Goal: Information Seeking & Learning: Find specific fact

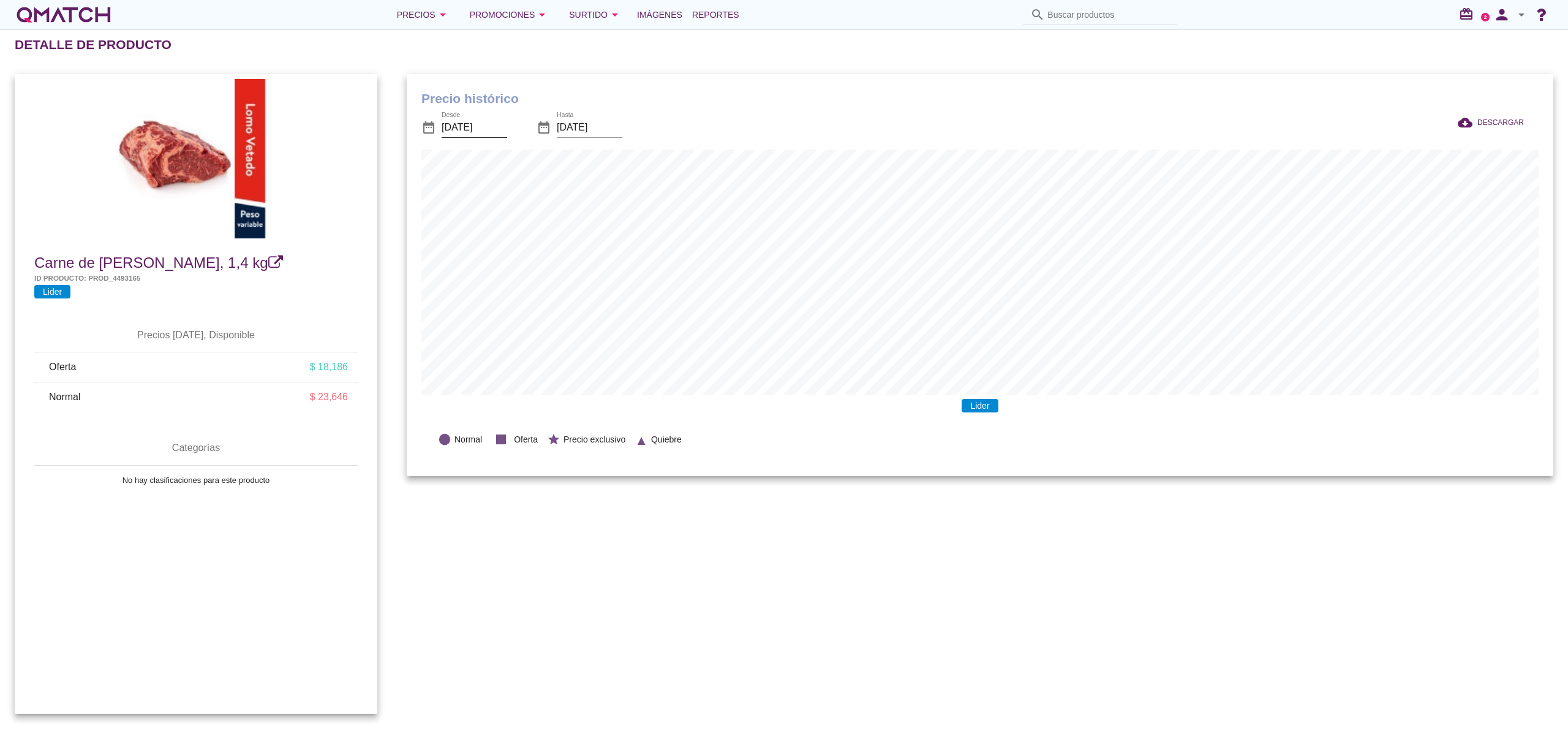
scroll to position [403, 1147]
click at [1505, 120] on span "DESCARGAR" at bounding box center [1500, 122] width 47 height 11
click at [496, 133] on input "[DATE]" at bounding box center [474, 127] width 66 height 19
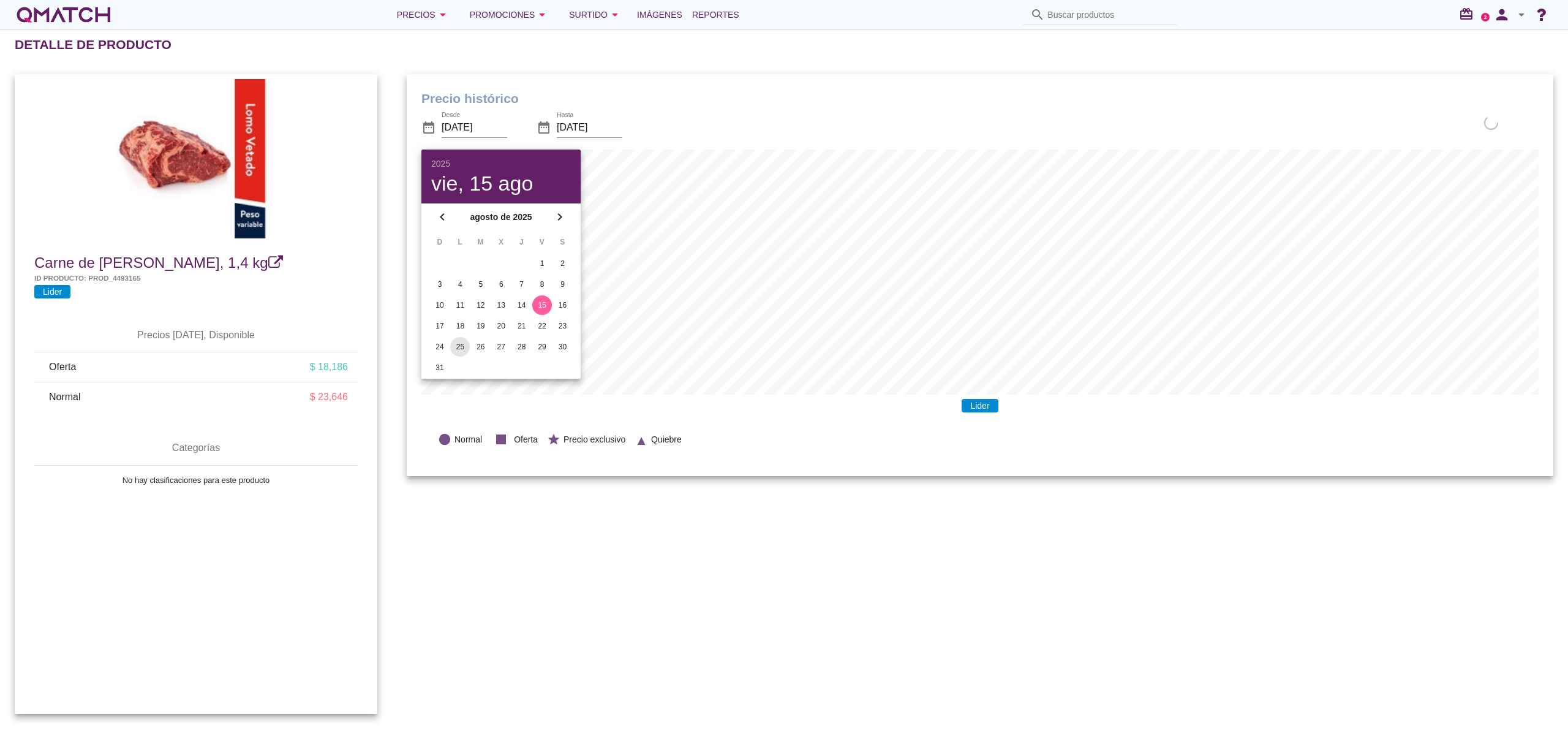
click at [459, 346] on div "25" at bounding box center [459, 347] width 19 height 11
type input "2025-08-25"
click at [682, 559] on div "Precio histórico date_range Desde 2025-08-25 date_range Hasta 2025-09-15 cloud_…" at bounding box center [980, 394] width 1175 height 669
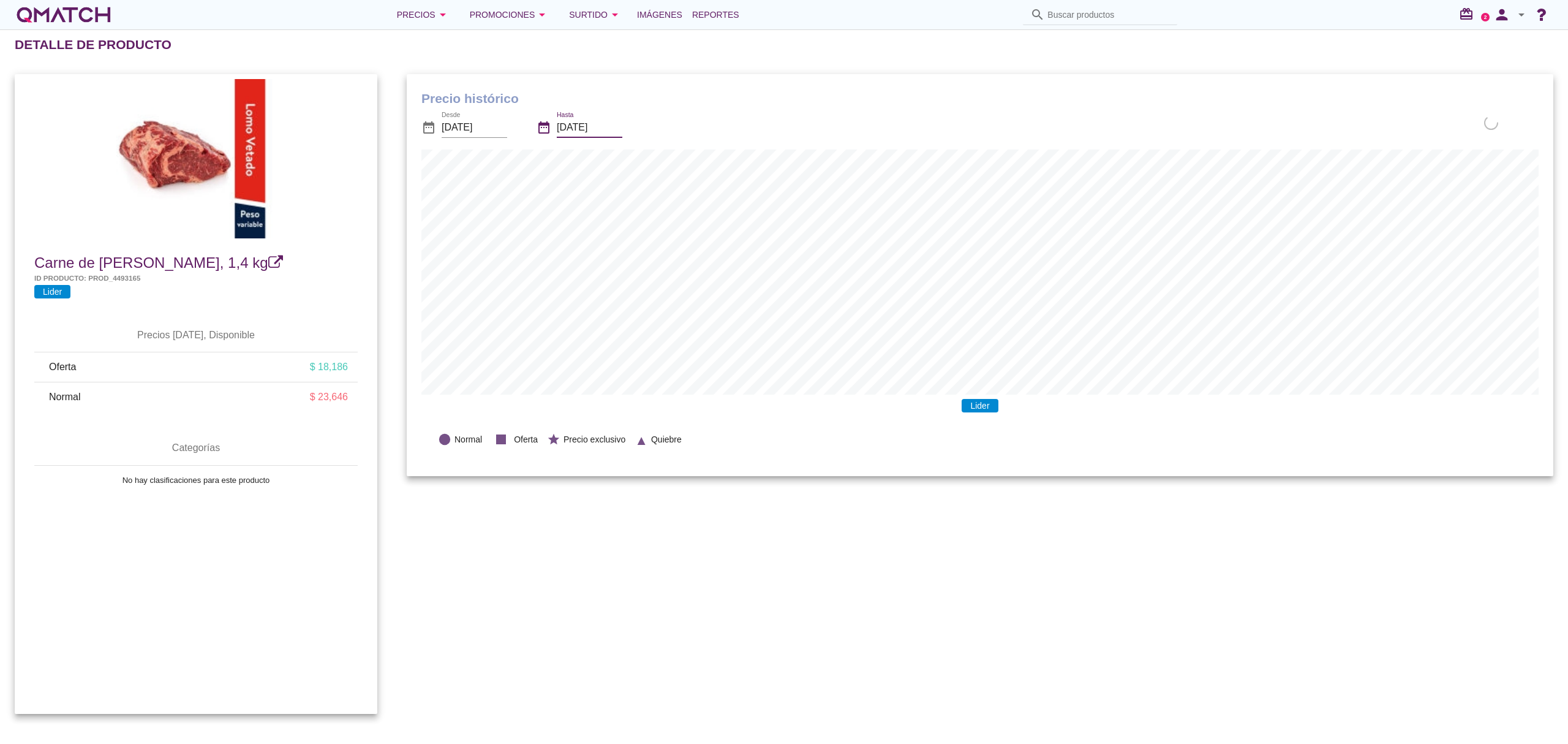
click at [615, 128] on input "[DATE]" at bounding box center [590, 127] width 66 height 19
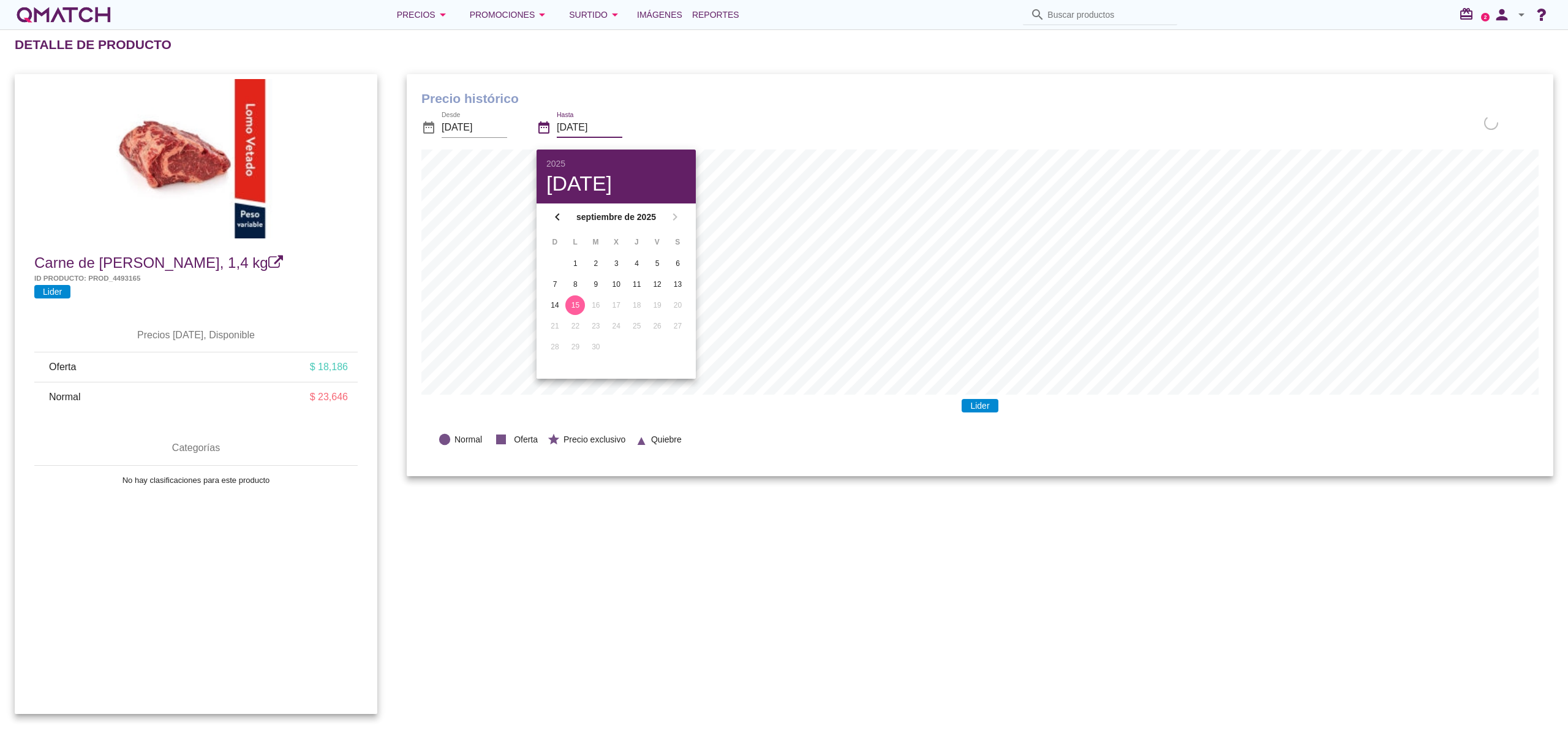
click at [574, 304] on div "15" at bounding box center [574, 305] width 19 height 11
click at [964, 542] on div "Precio histórico date_range Desde 2025-08-25 date_range Hasta 2025-09-15 cloud_…" at bounding box center [980, 394] width 1175 height 669
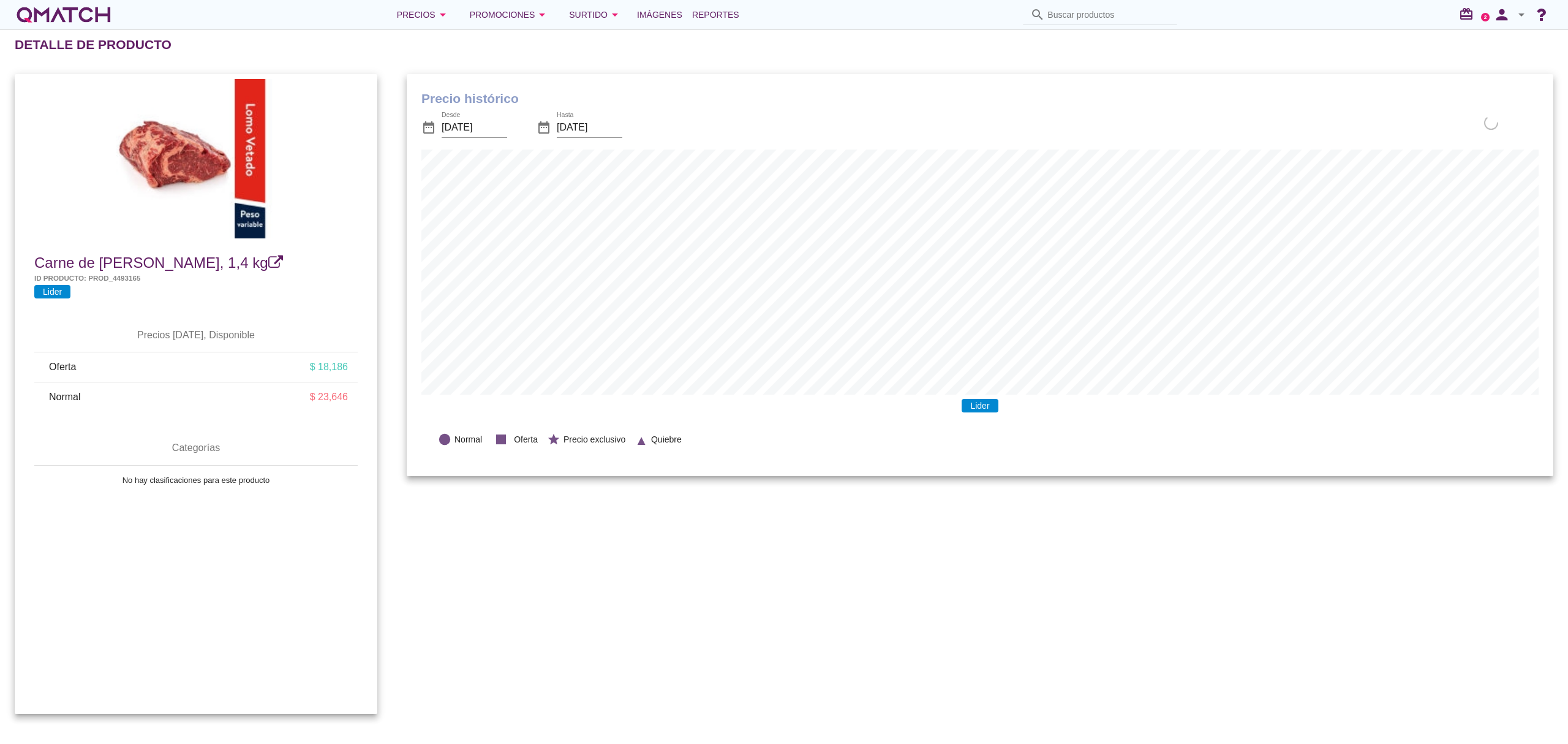
click at [883, 684] on div "Precio histórico date_range Desde 2025-08-25 date_range Hasta 2025-09-15 cloud_…" at bounding box center [980, 394] width 1175 height 669
click at [1127, 16] on input "Buscar productos" at bounding box center [1108, 14] width 122 height 19
click at [1117, 23] on div "Precios arrow_drop_down Promociones arrow_drop_down Surtido arrow_drop_down Imá…" at bounding box center [784, 15] width 1539 height 25
click at [1117, 18] on input "Buscar productos" at bounding box center [1108, 14] width 122 height 19
paste input "2109160000009"
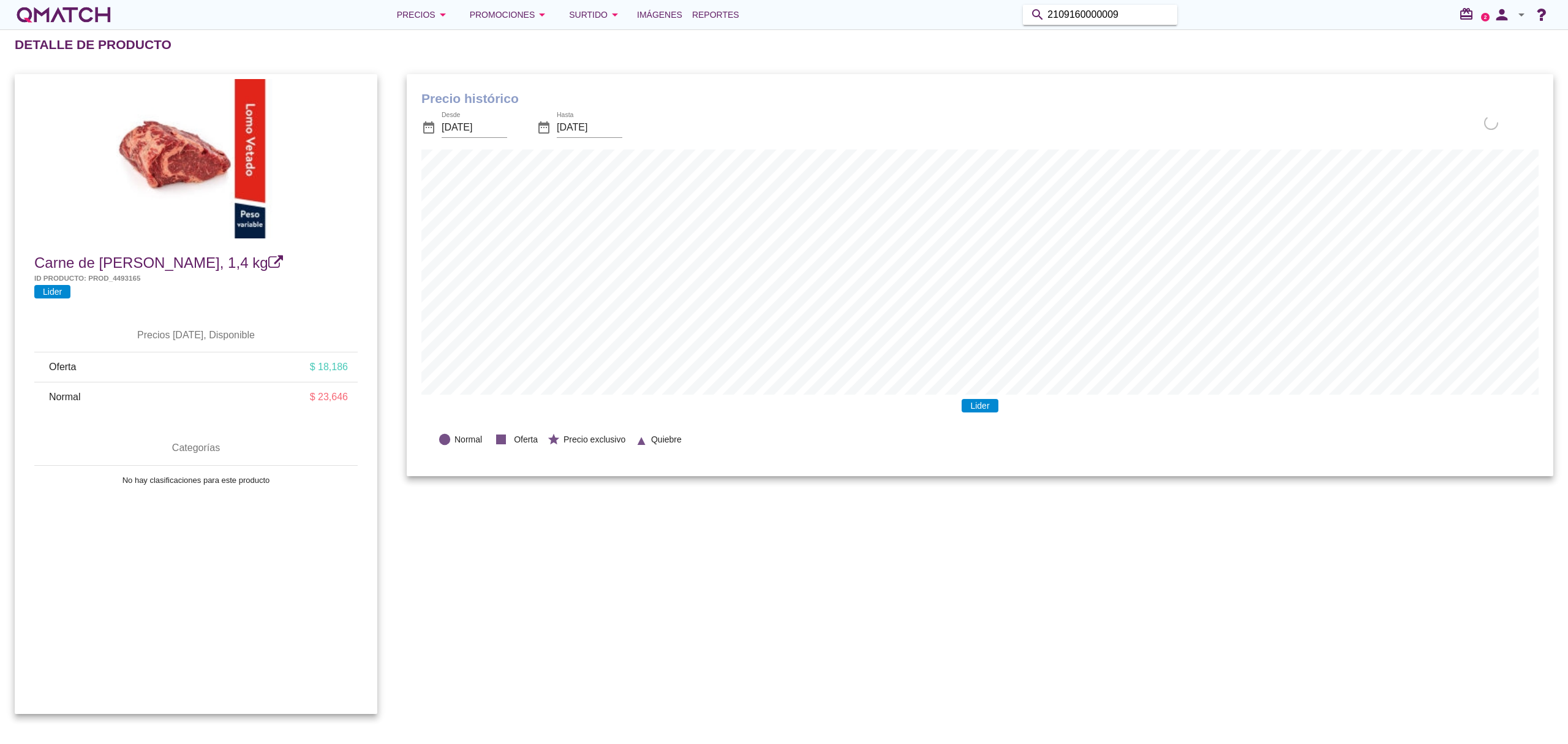
type input "2109160000009"
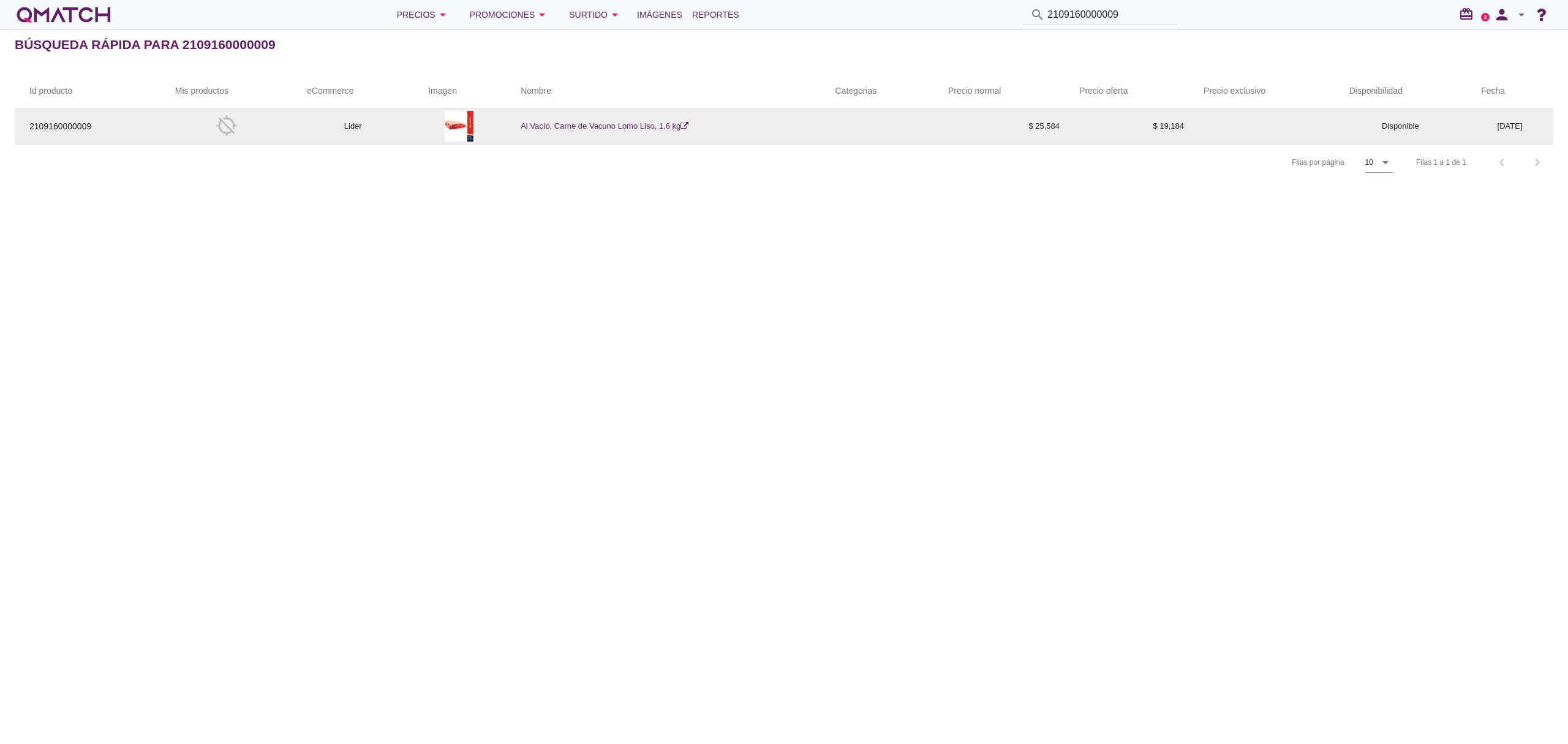
click at [625, 123] on link "Al Vacío, Carne de Vacuno Lomo Liso, 1,6 kg" at bounding box center [604, 126] width 168 height 9
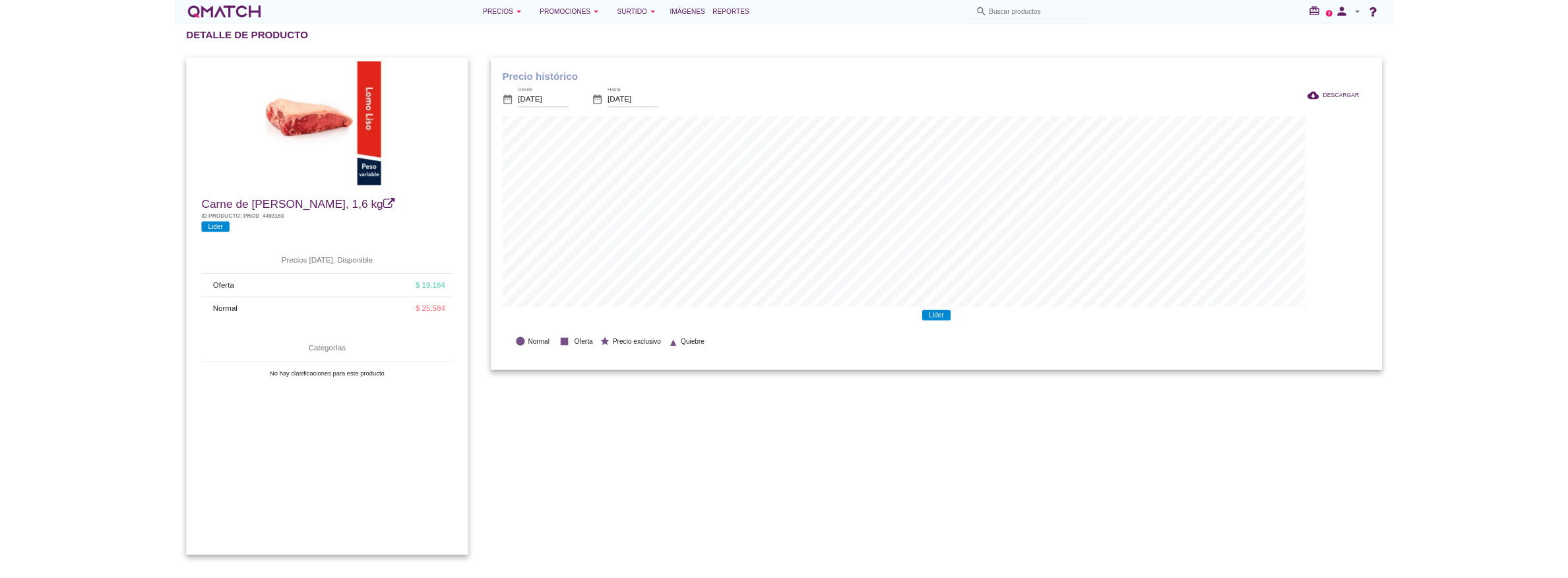
scroll to position [434, 1235]
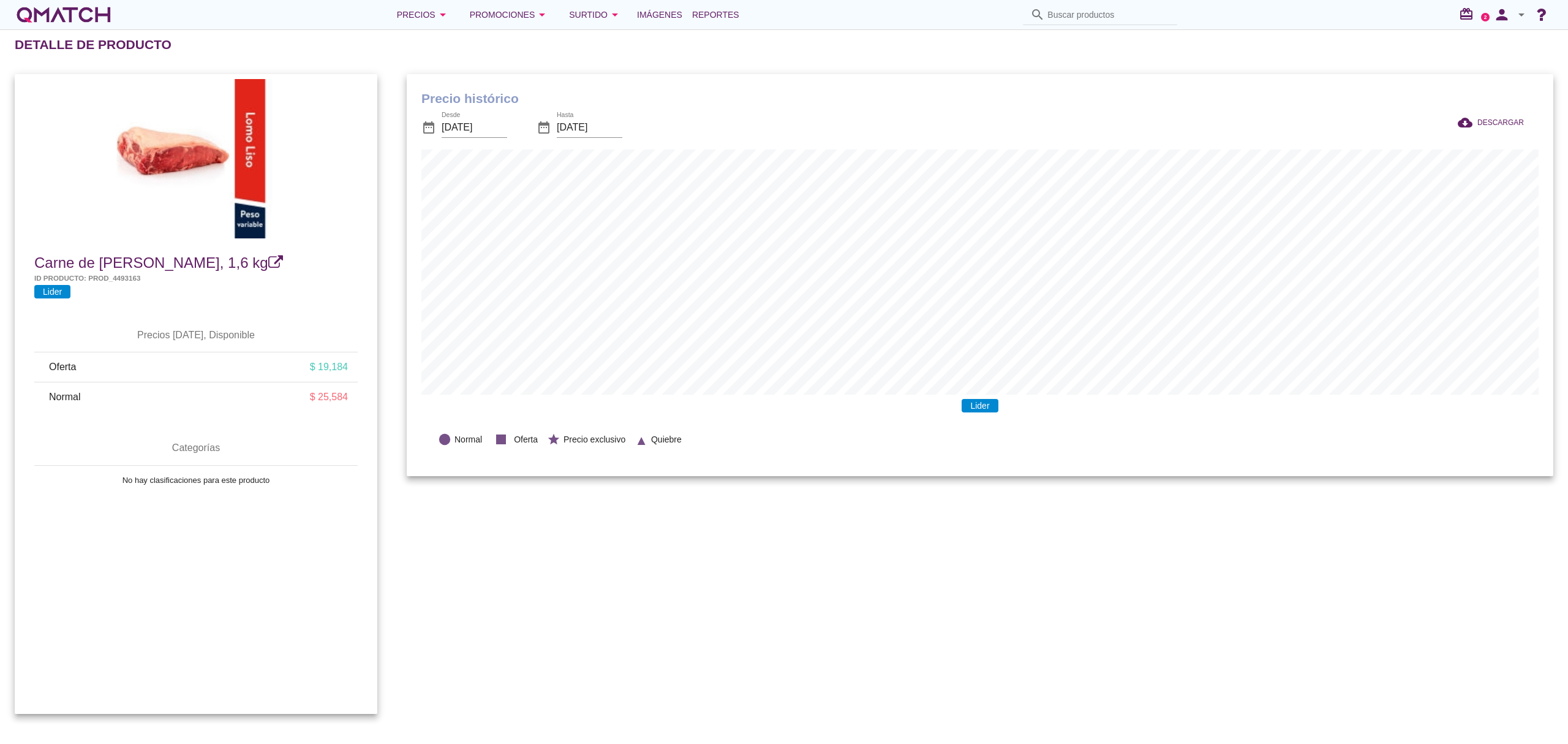
click at [1090, 15] on input "Buscar productos" at bounding box center [1108, 14] width 122 height 19
paste input "24947152"
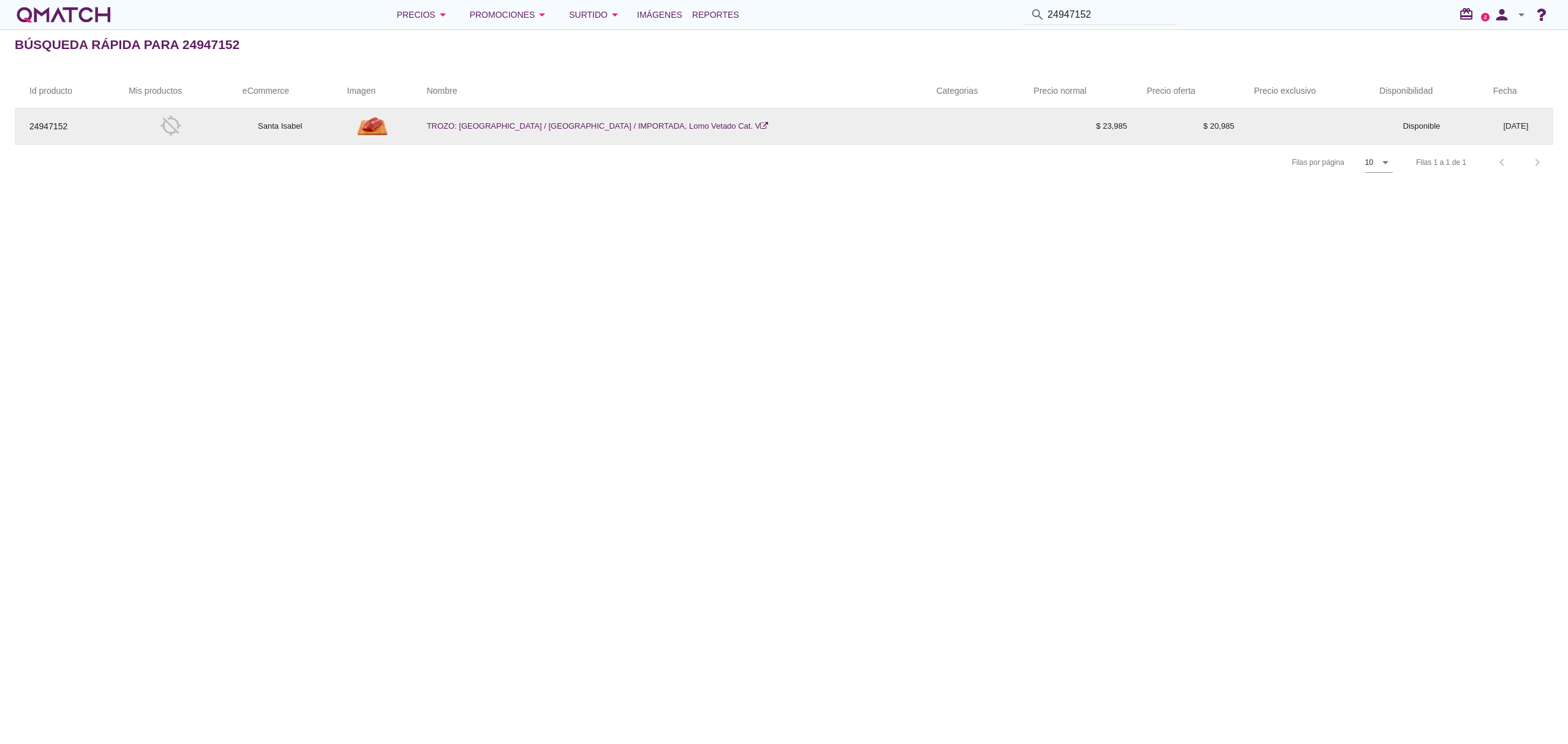
click at [632, 123] on link "TROZO: BRASIL / PARAGUAY / IMPORTADA, Lomo Vetado Cat. V" at bounding box center [597, 126] width 342 height 9
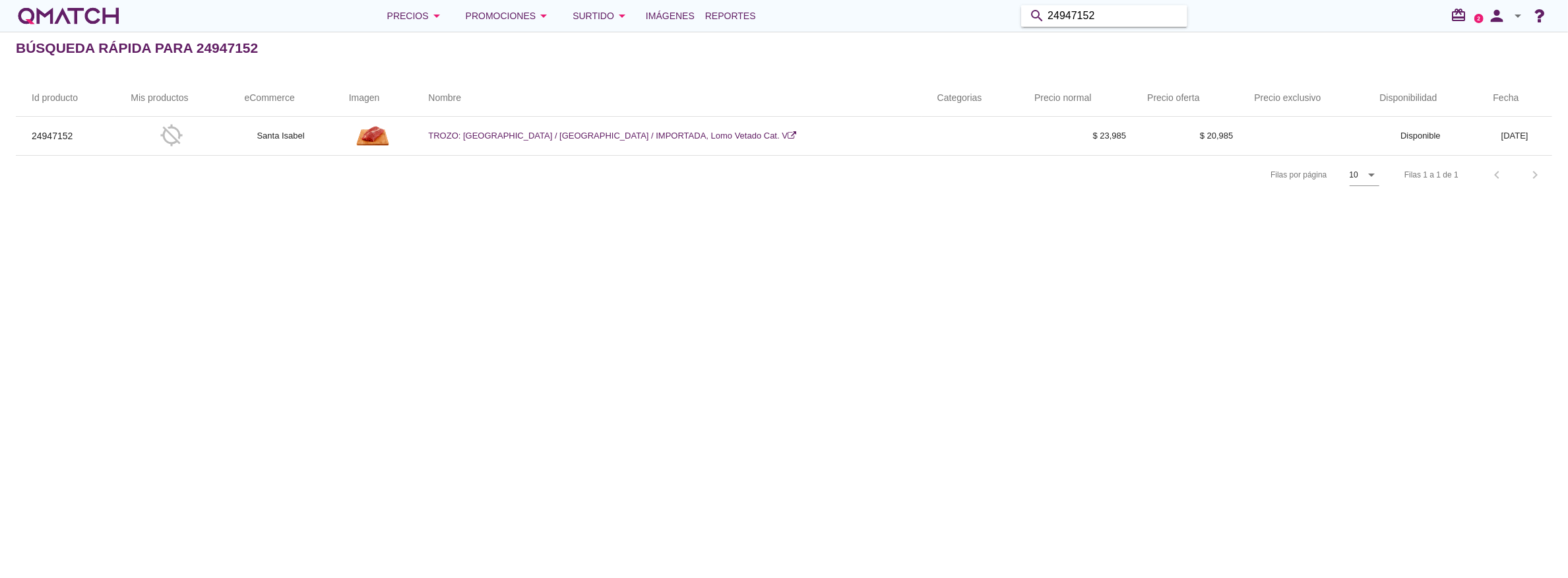
drag, startPoint x: 1116, startPoint y: 19, endPoint x: 909, endPoint y: 16, distance: 207.0
click at [909, 16] on div "Precios arrow_drop_down Promociones arrow_drop_down Surtido arrow_drop_down Imá…" at bounding box center [784, 16] width 1536 height 27
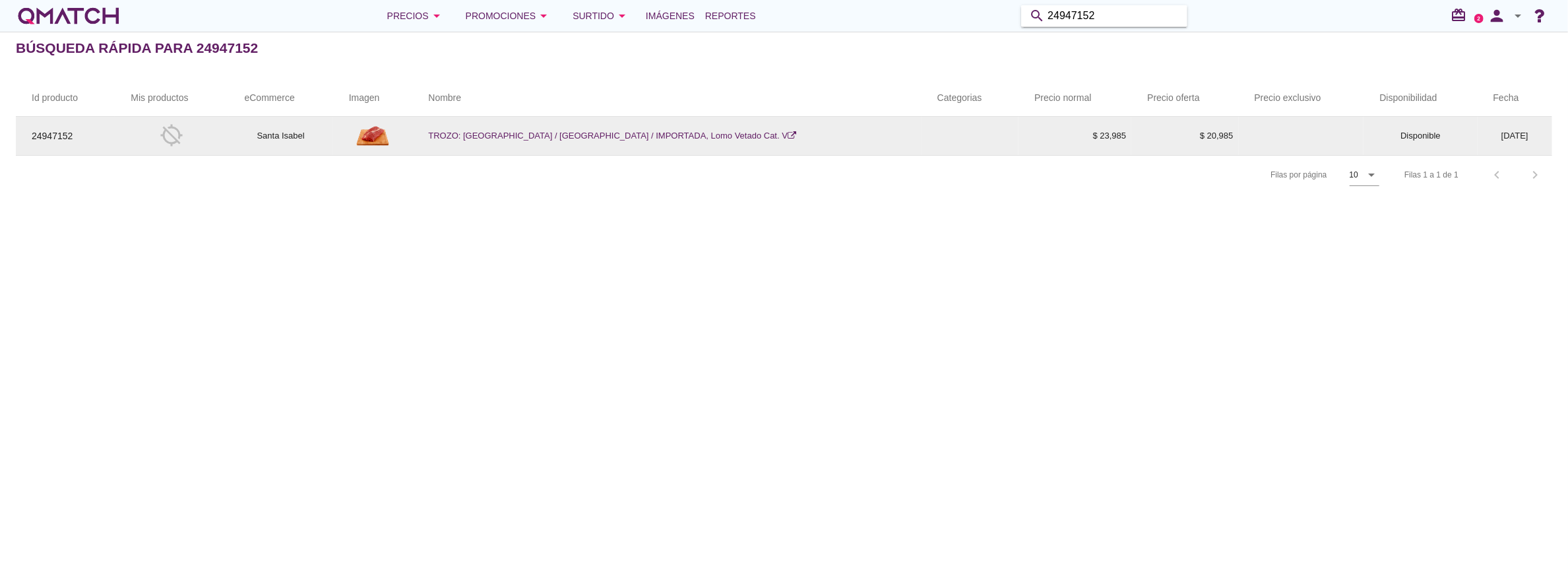
paste input "90"
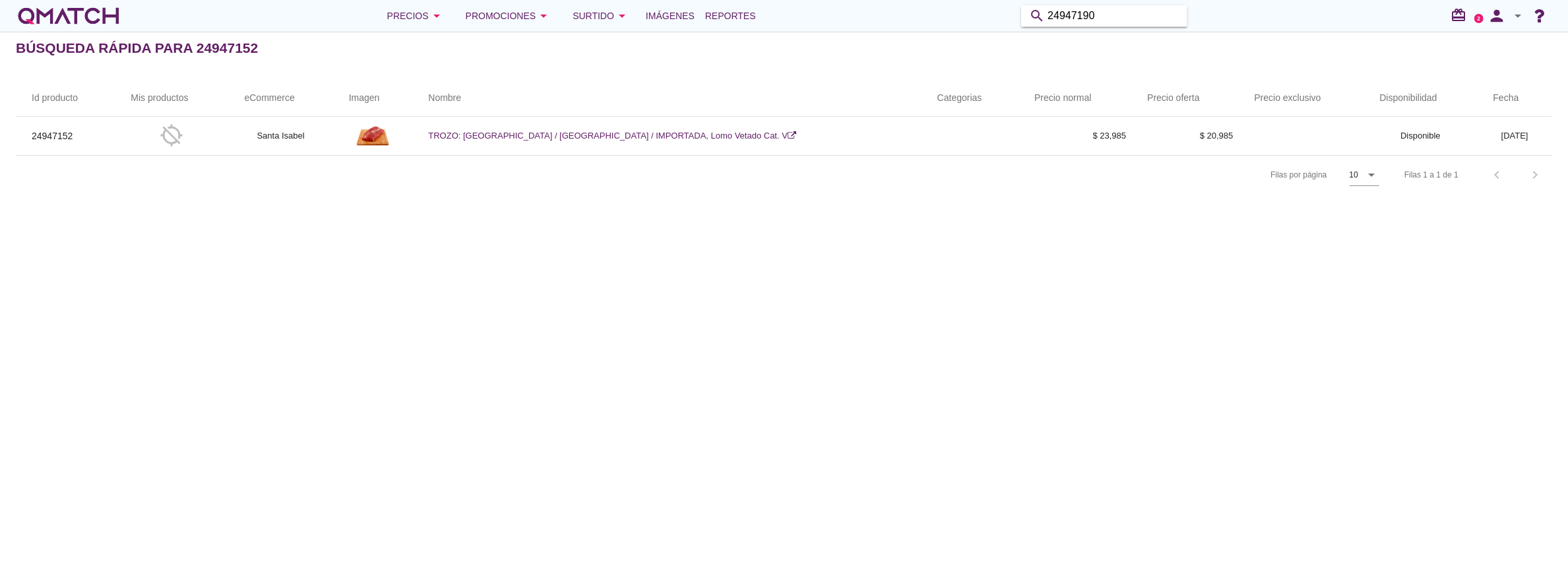
type input "24947190"
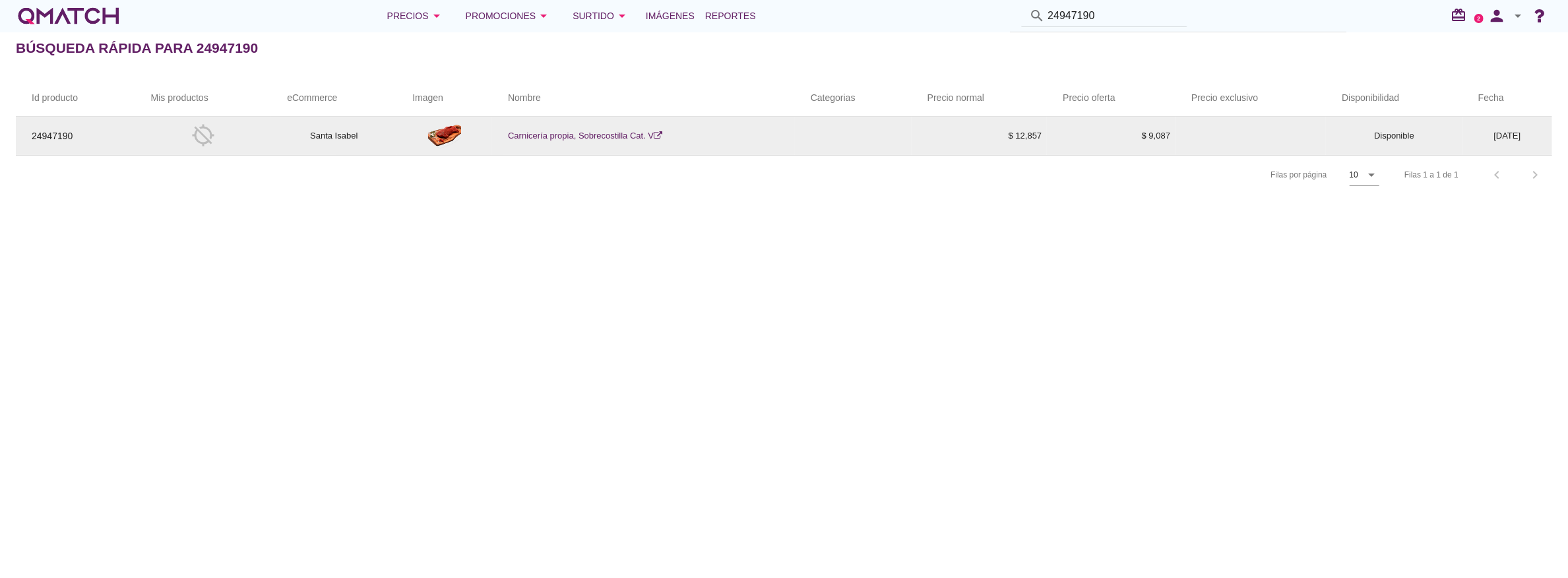
click at [584, 138] on link "Carnicería propia, Sobrecostilla Cat. V" at bounding box center [585, 135] width 154 height 10
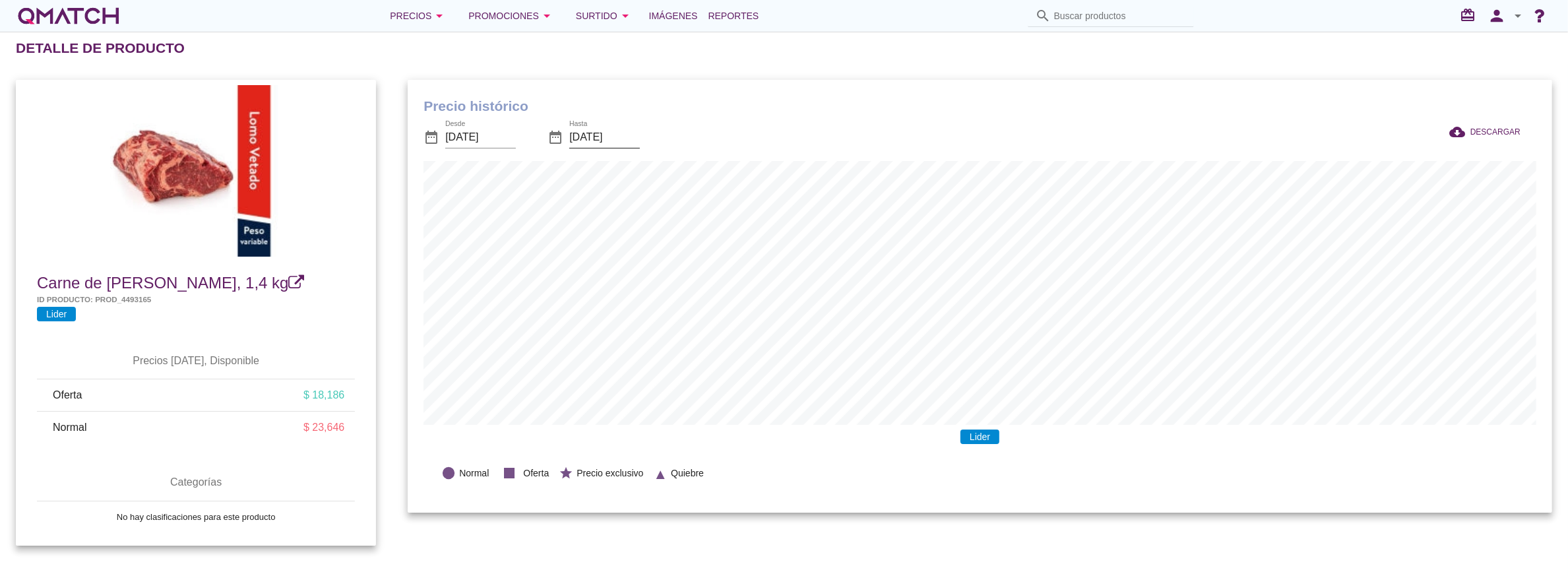
scroll to position [434, 1145]
click at [1083, 17] on input "Buscar productos" at bounding box center [1120, 15] width 132 height 21
paste input "2106480000009"
type input "2106480000009"
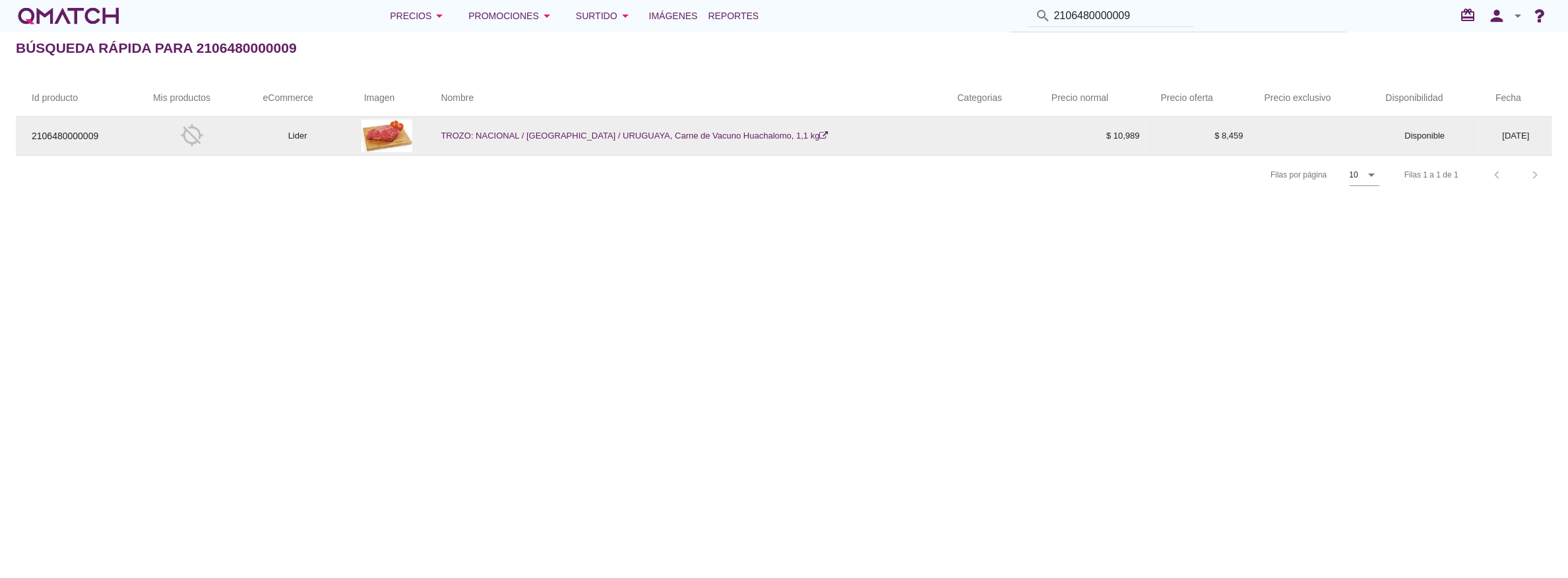
click at [583, 136] on link "TROZO: NACIONAL / ARGENTINA / URUGUAYA, Carne de Vacuno Huachalomo, 1,1 kg" at bounding box center [635, 135] width 387 height 10
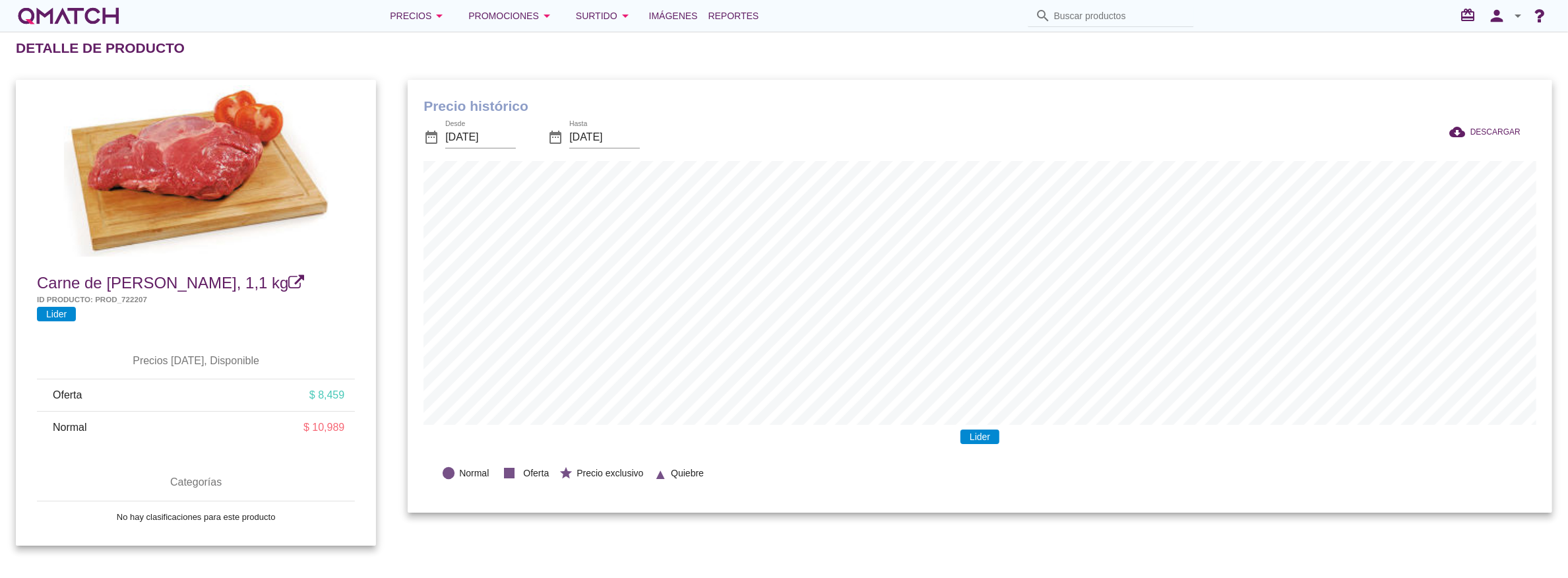
scroll to position [434, 1145]
click at [1123, 14] on input "Buscar productos" at bounding box center [1120, 15] width 132 height 21
click at [1078, 14] on input "Buscar productos" at bounding box center [1120, 15] width 132 height 21
paste input "2135700000000"
type input "2135700000000"
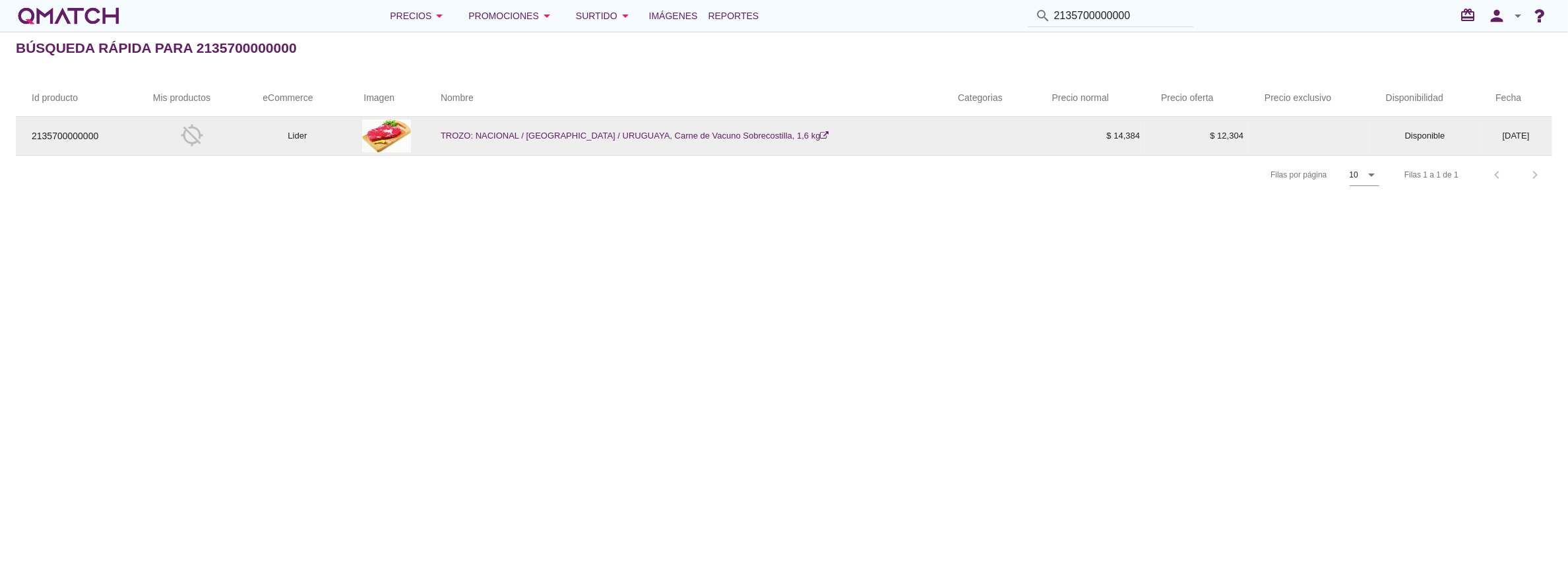
click at [668, 138] on link "TROZO: NACIONAL / ARGENTINA / URUGUAYA, Carne de Vacuno Sobrecostilla, 1,6 kg" at bounding box center [635, 135] width 388 height 10
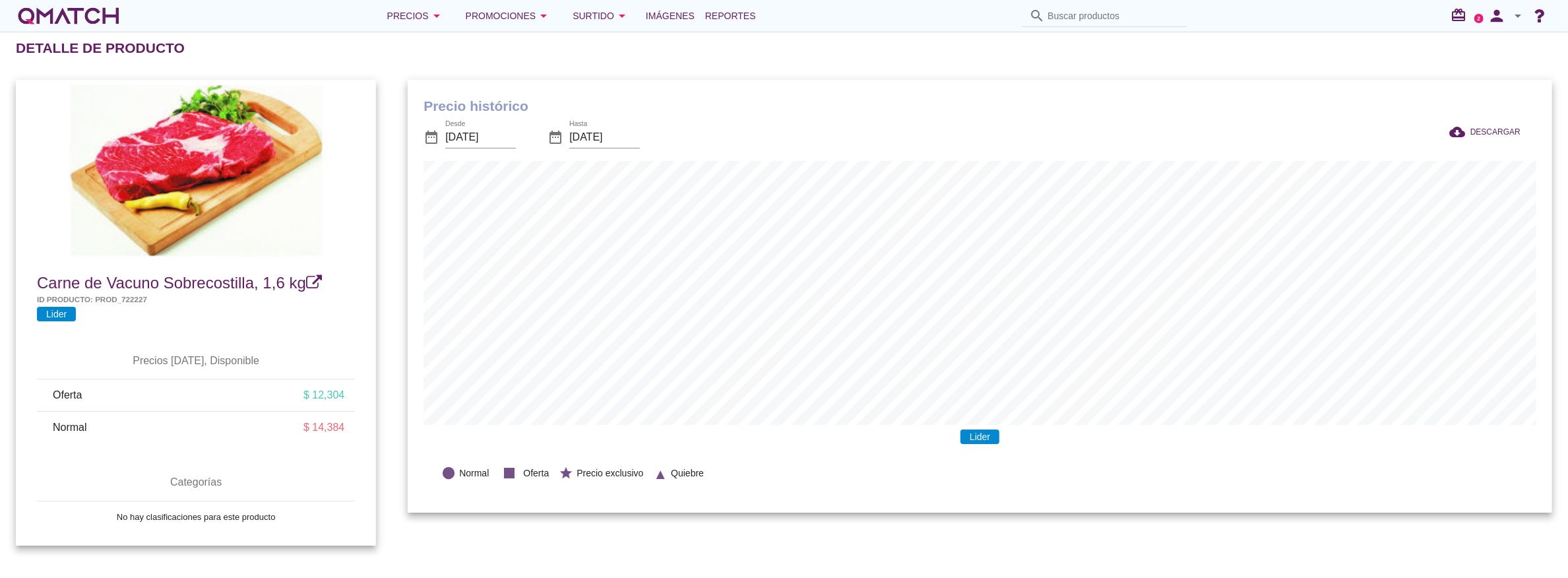
scroll to position [434, 1145]
click at [595, 14] on div "Surtido arrow_drop_down" at bounding box center [601, 16] width 58 height 16
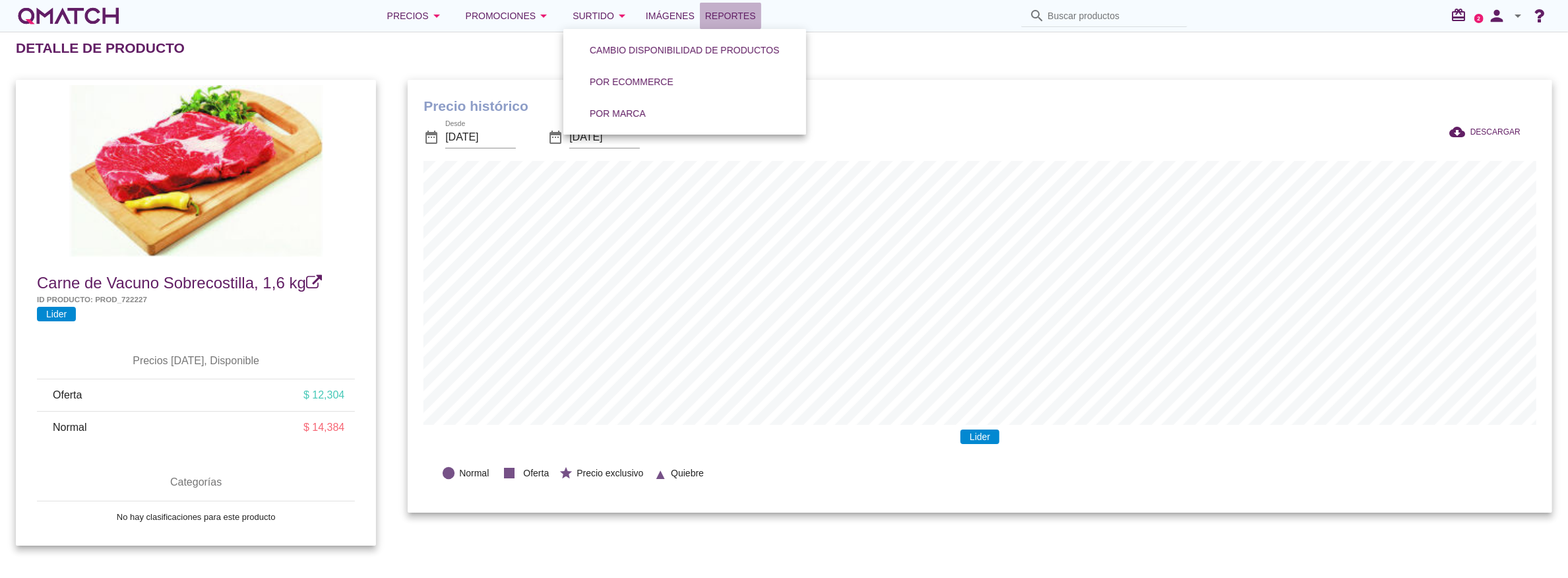
click at [730, 11] on span "Reportes" at bounding box center [730, 16] width 51 height 16
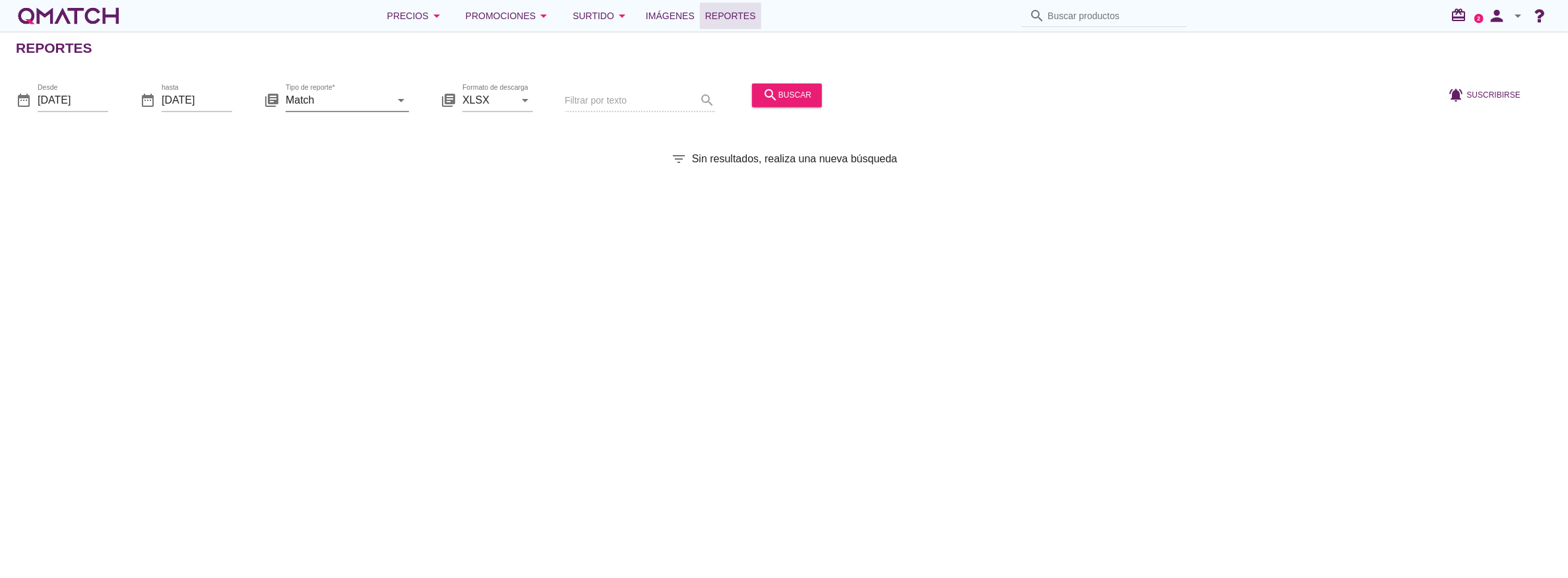
click at [401, 106] on icon "arrow_drop_down" at bounding box center [401, 100] width 16 height 16
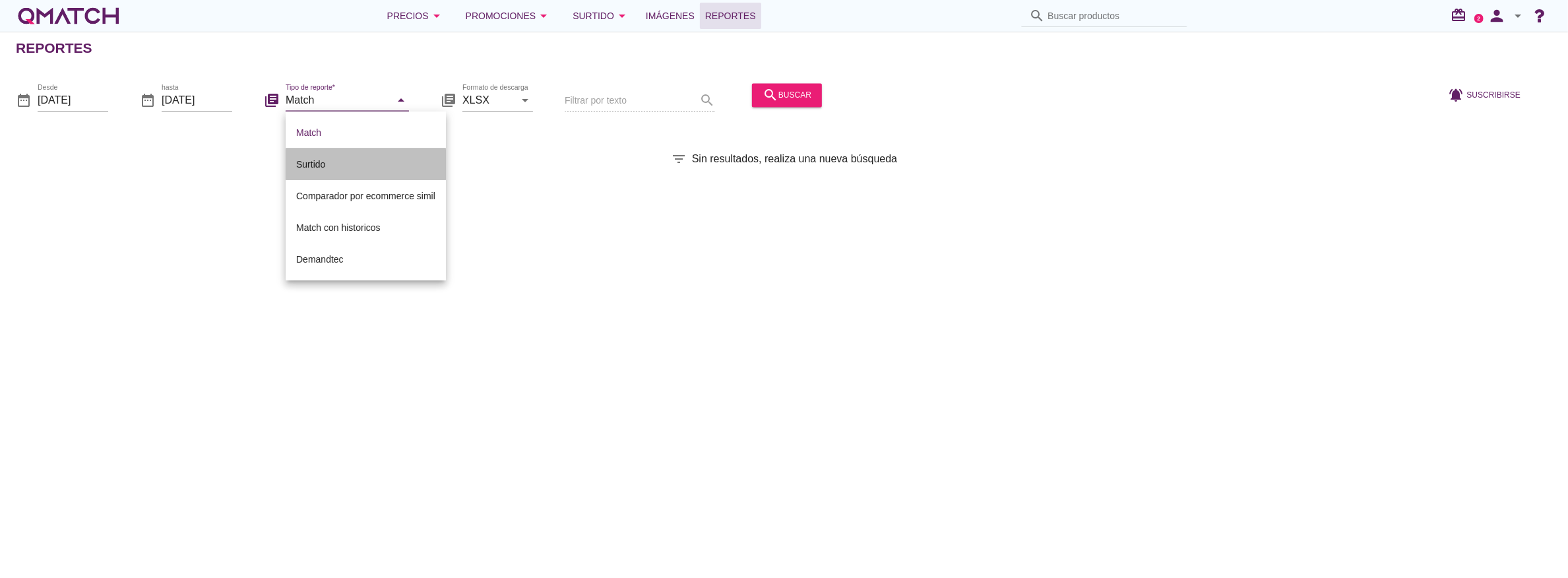
click at [339, 174] on div "Surtido" at bounding box center [365, 164] width 139 height 32
type input "Surtido"
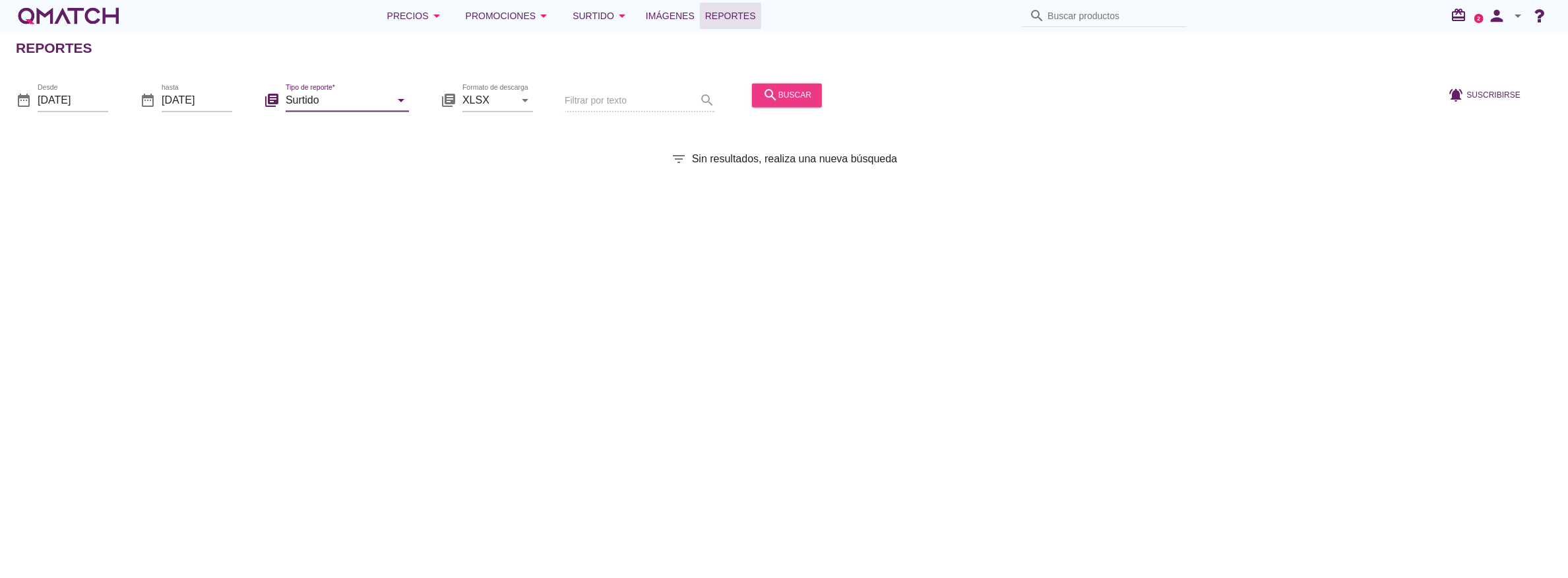
click at [801, 90] on div "search buscar" at bounding box center [787, 95] width 49 height 16
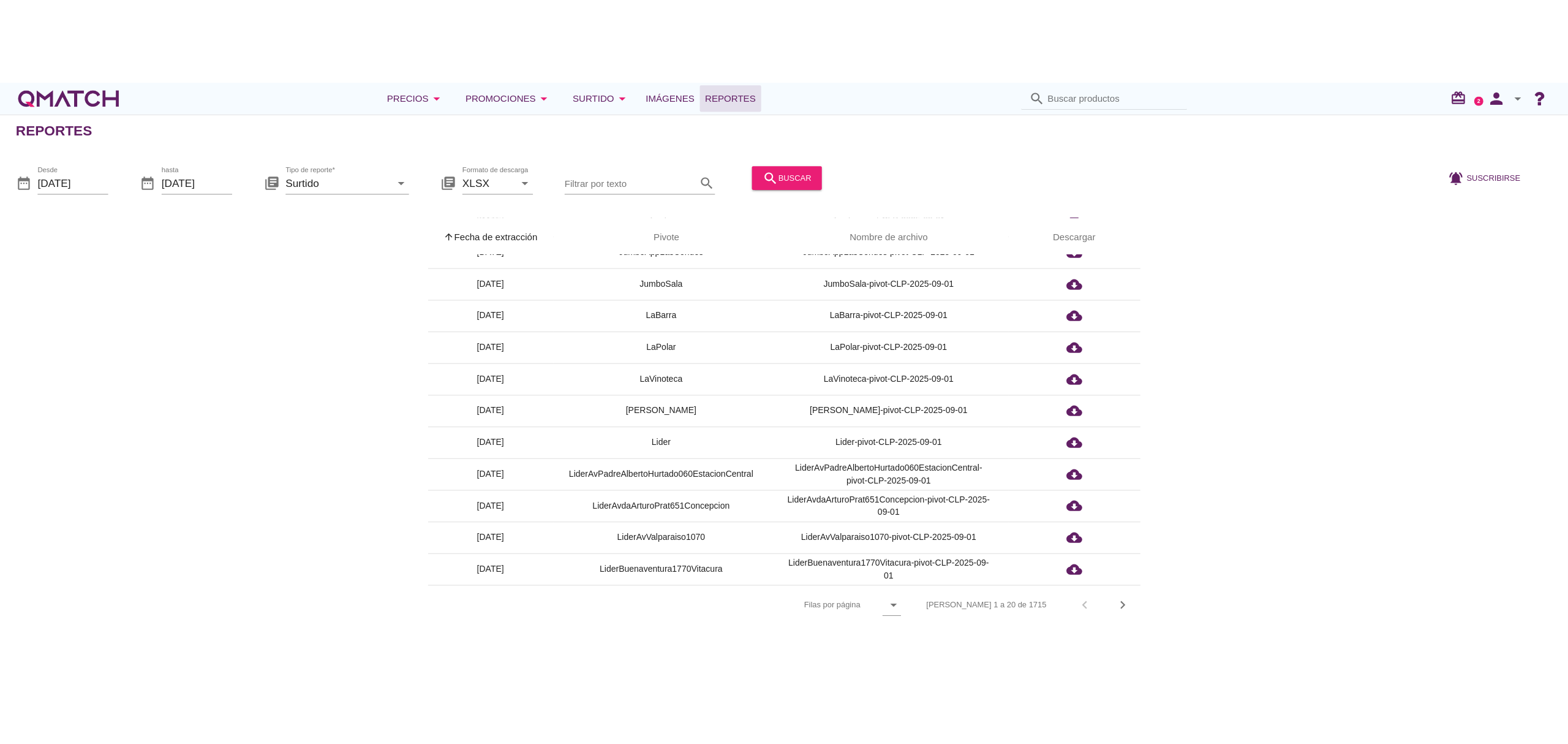
scroll to position [282, 0]
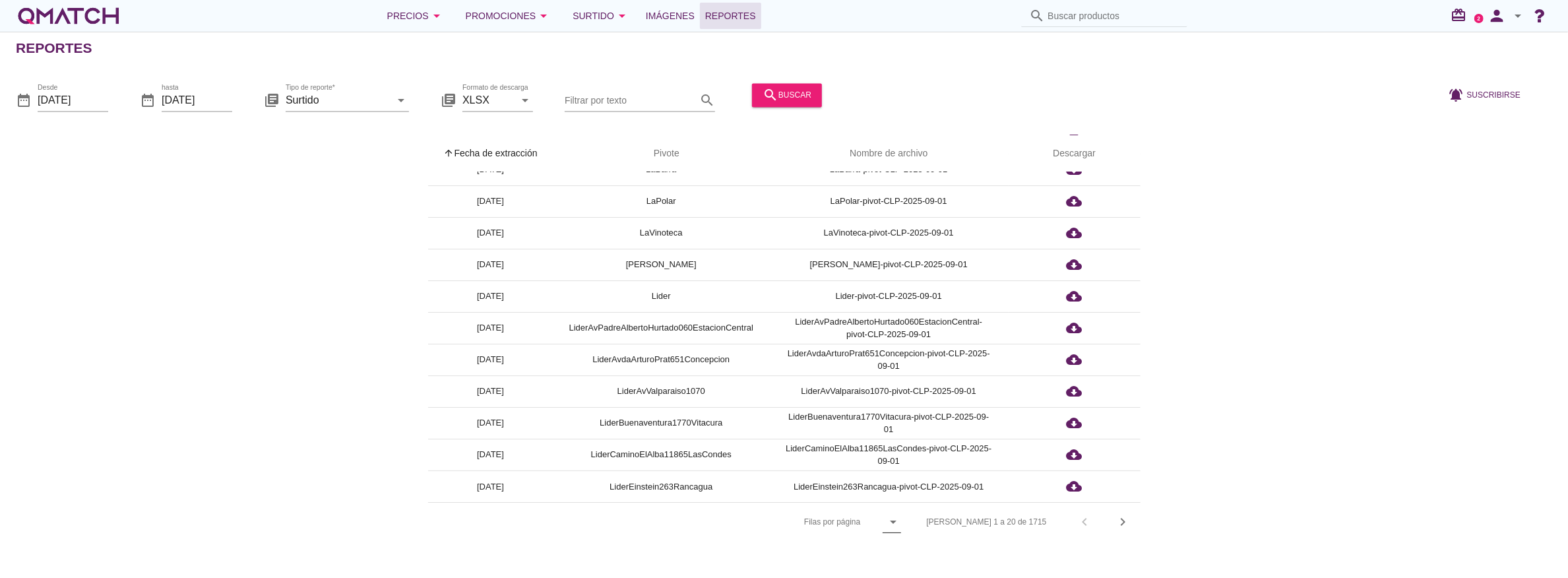
click at [901, 525] on icon "arrow_drop_down" at bounding box center [893, 522] width 16 height 16
click at [944, 561] on div "All" at bounding box center [945, 554] width 28 height 16
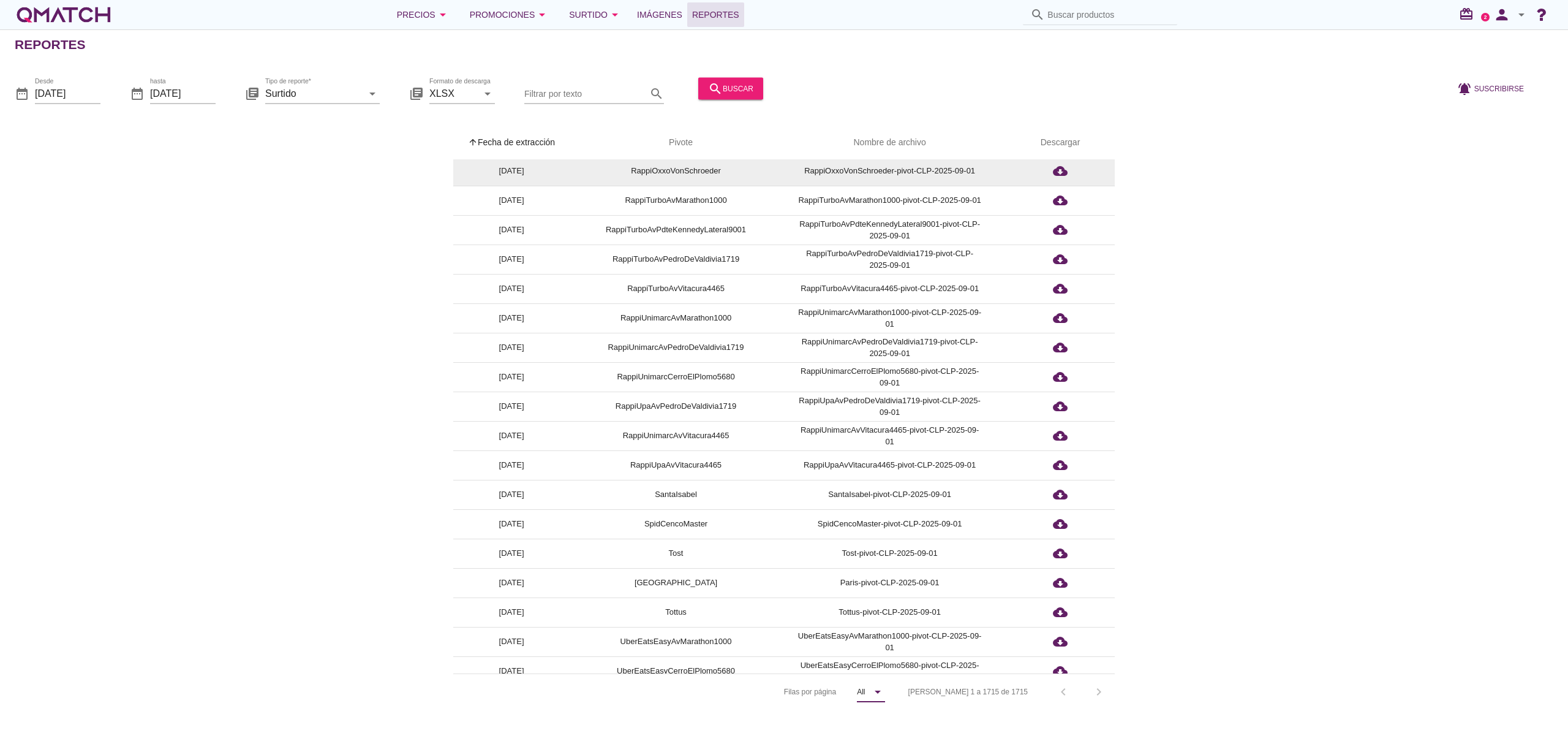
scroll to position [1998, 0]
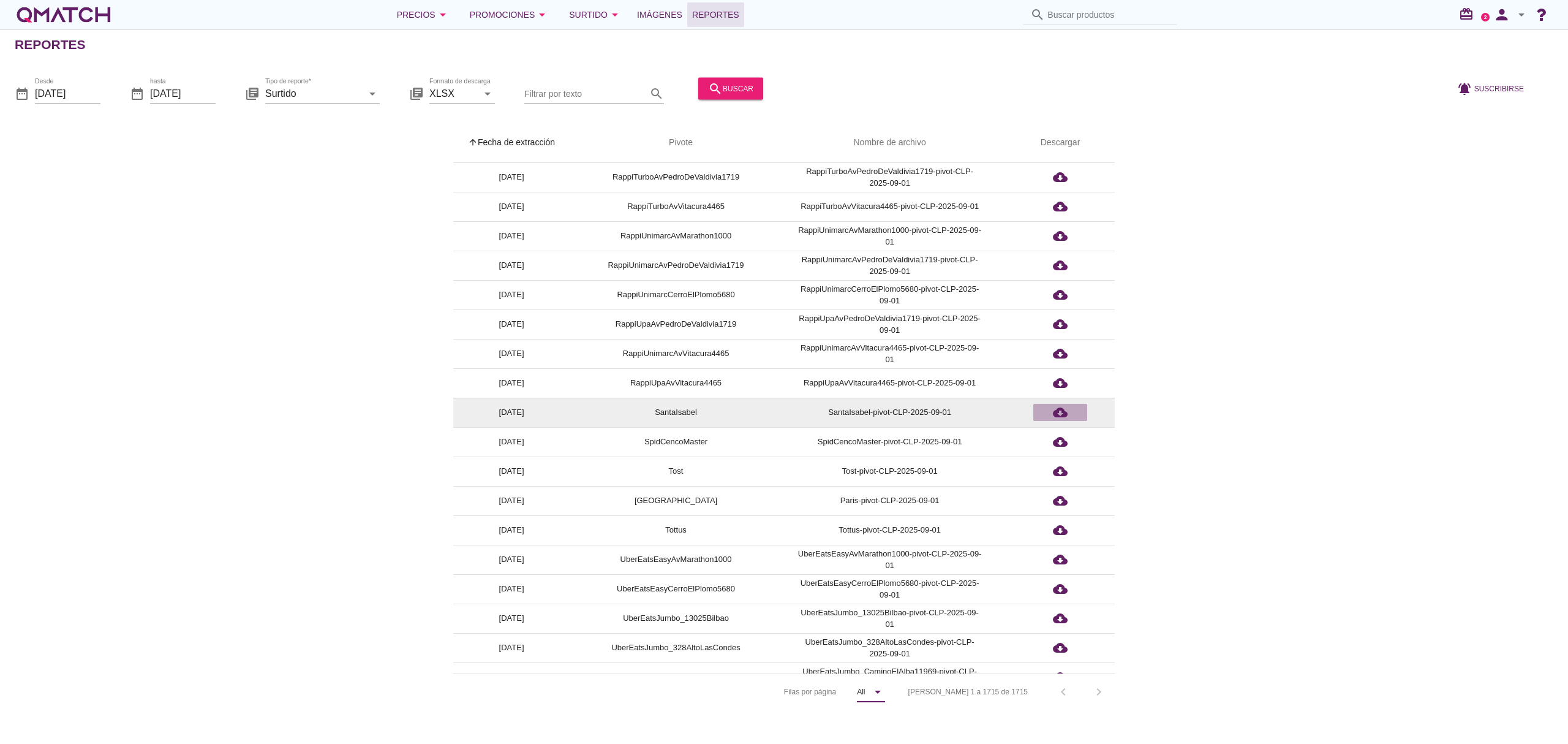
click at [1063, 414] on icon "cloud_download" at bounding box center [1060, 412] width 15 height 15
click at [1123, 11] on input "Buscar productos" at bounding box center [1108, 14] width 122 height 19
paste input "24946957"
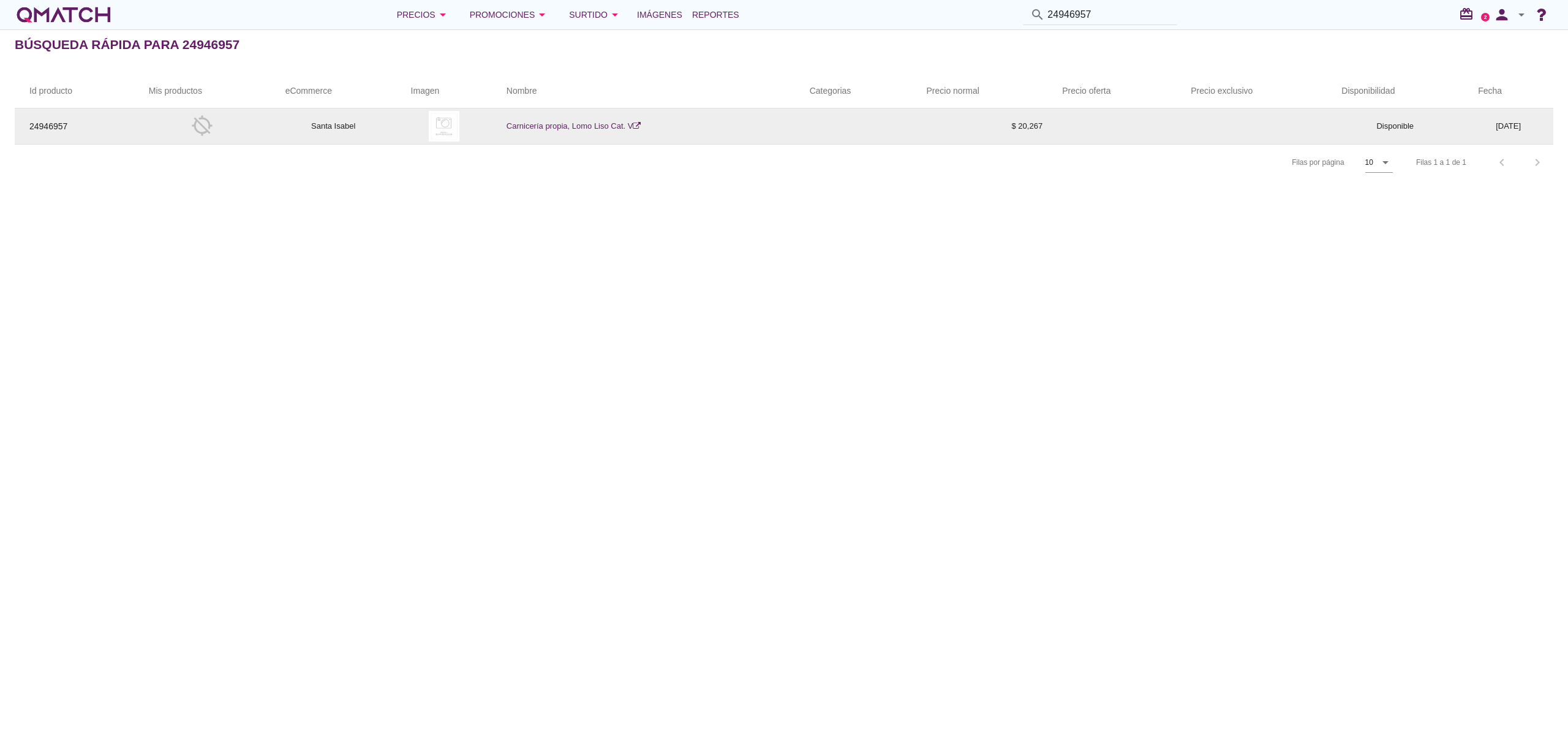
click at [564, 122] on link "Carnicería propia, Lomo Liso Cat. V" at bounding box center [573, 126] width 134 height 9
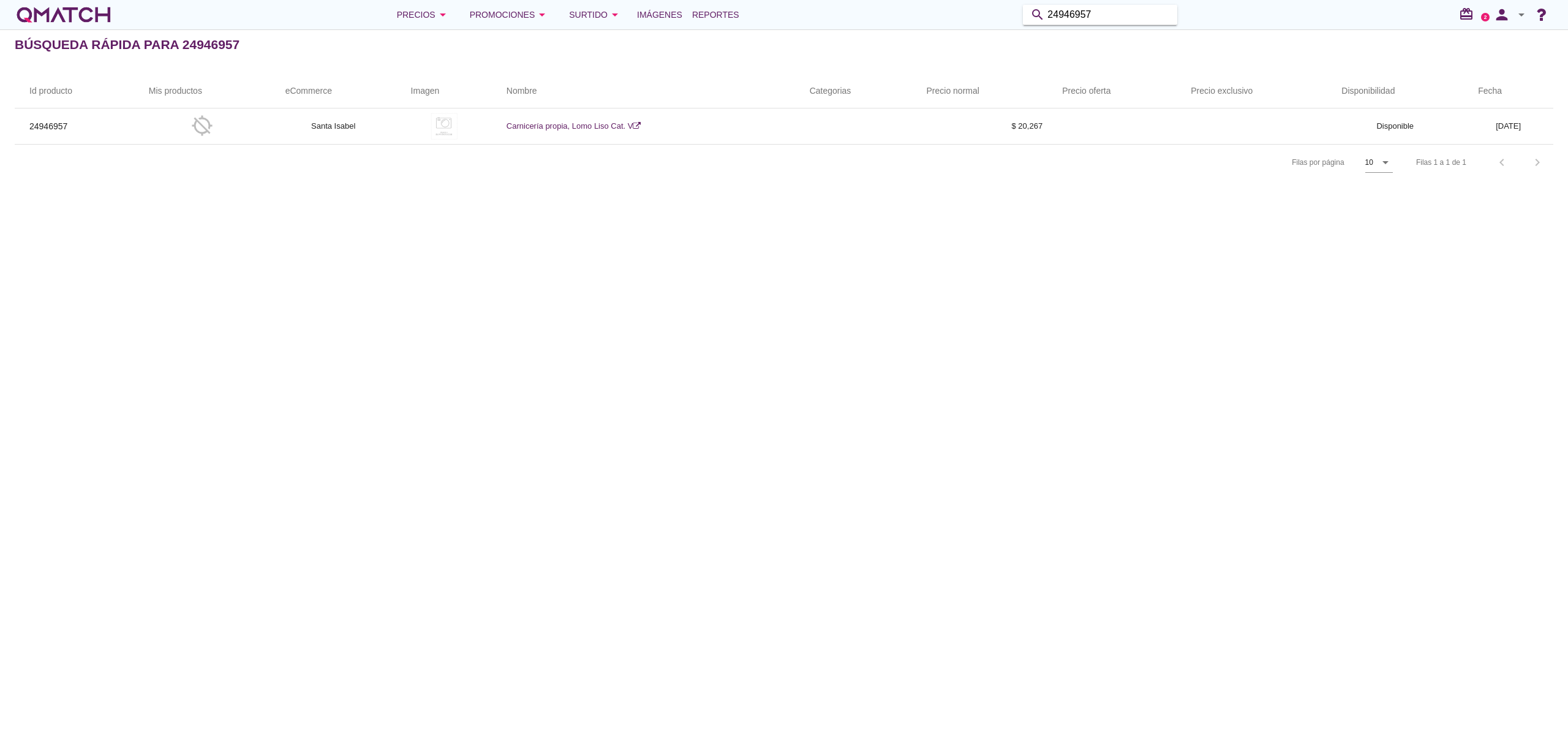
click at [1125, 3] on div "Precios arrow_drop_down Promociones arrow_drop_down Surtido arrow_drop_down Imá…" at bounding box center [784, 15] width 1539 height 25
drag, startPoint x: 1125, startPoint y: 16, endPoint x: 1004, endPoint y: 25, distance: 121.3
click at [1004, 25] on div "Precios arrow_drop_down Promociones arrow_drop_down Surtido arrow_drop_down Imá…" at bounding box center [784, 15] width 1539 height 25
type input "lomo liso+"
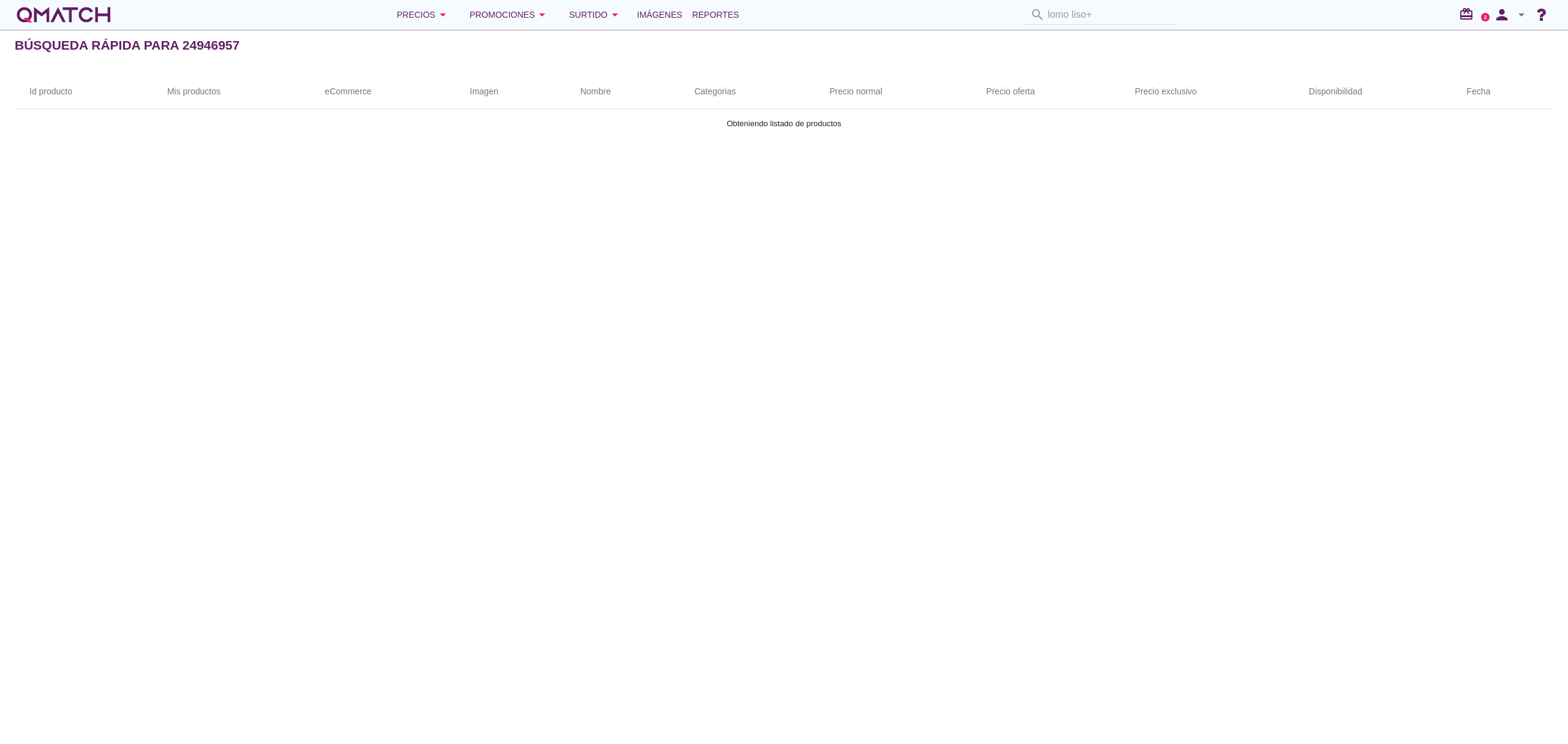
click at [1123, 12] on div "search lomo liso+" at bounding box center [1099, 15] width 164 height 20
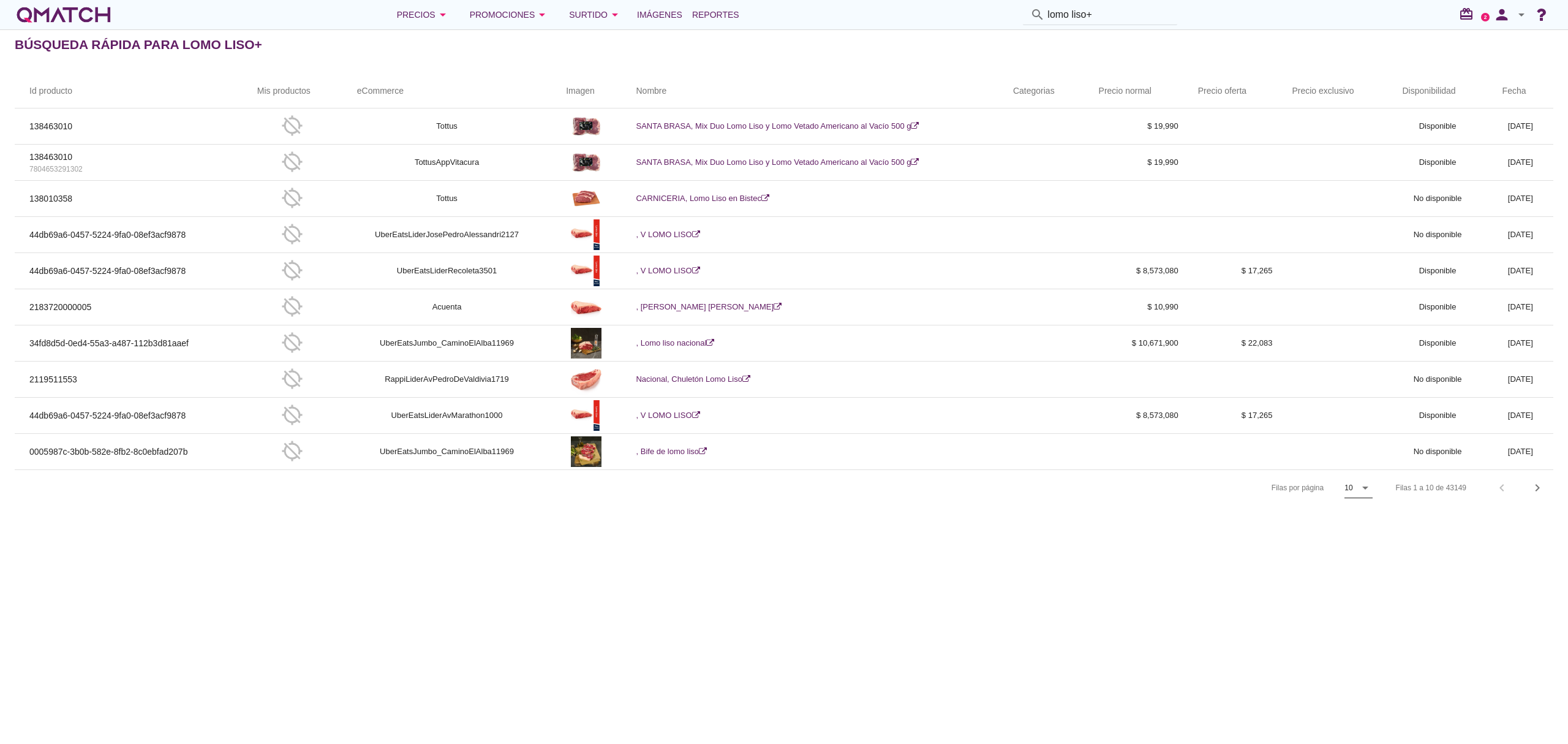
click at [1367, 491] on icon "arrow_drop_down" at bounding box center [1365, 488] width 15 height 15
click div "20"
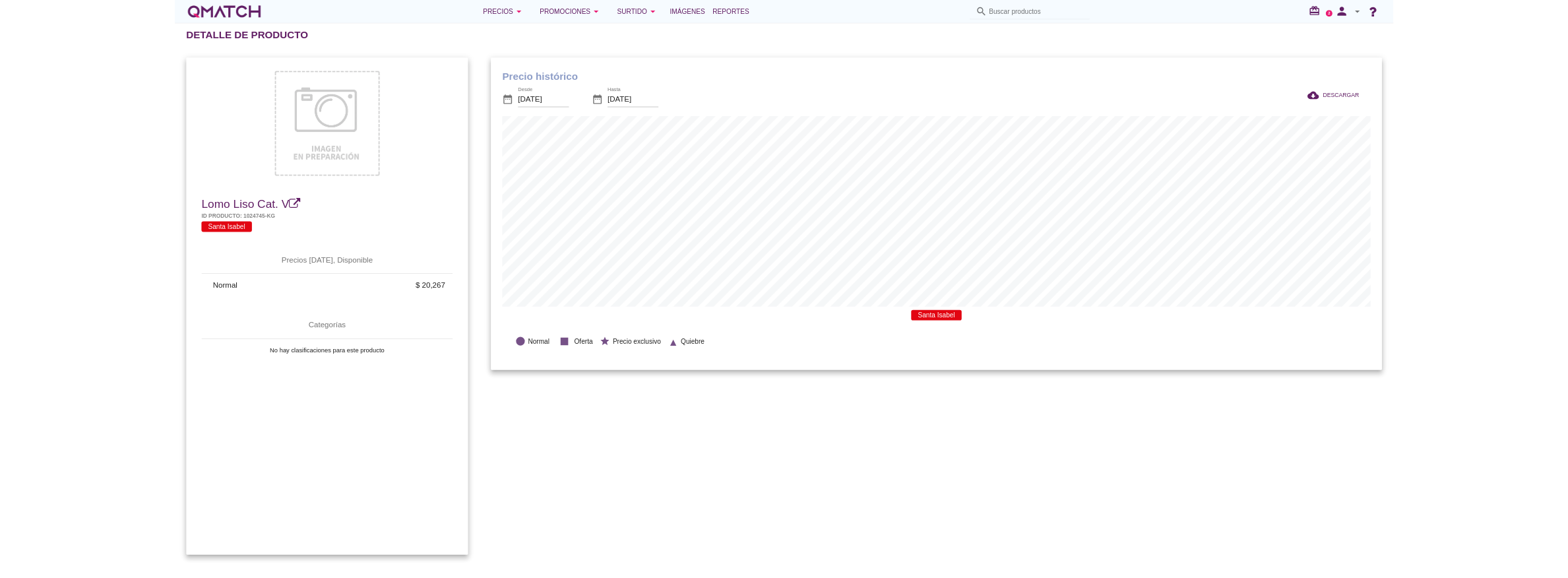
scroll to position [659637, 658522]
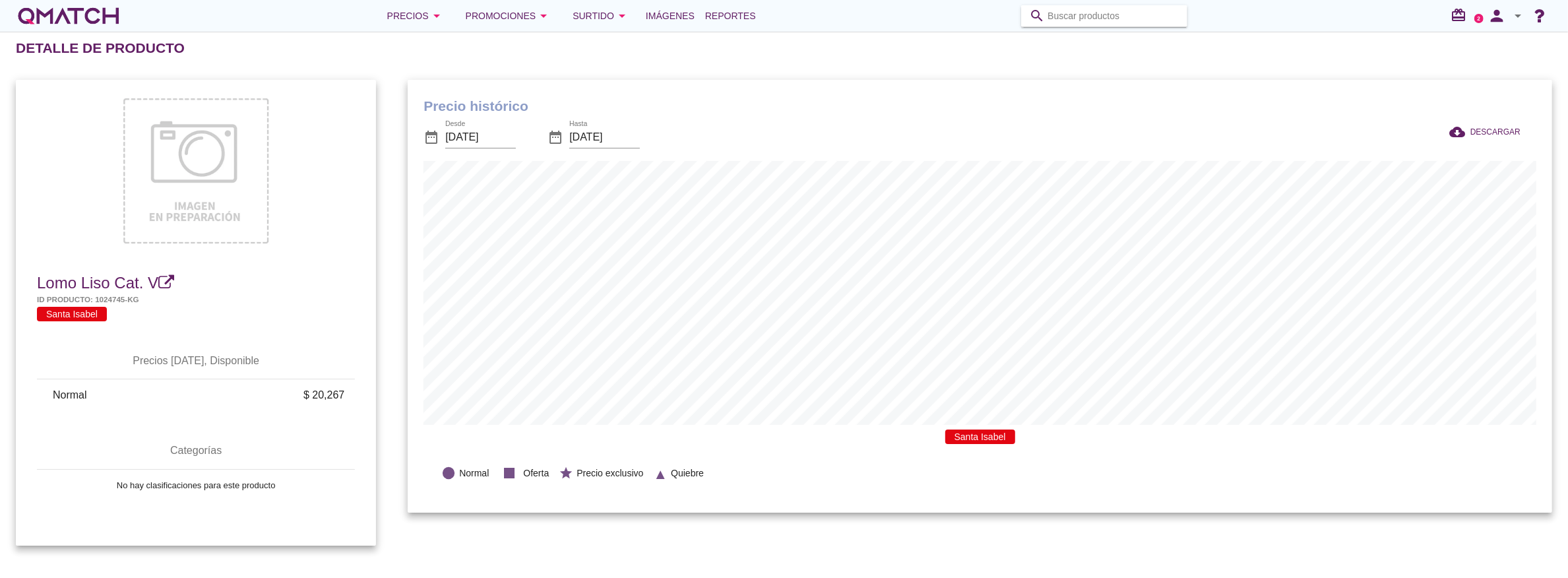
click at [1133, 19] on input "Buscar productos" at bounding box center [1113, 15] width 132 height 21
type input "LOMO VETADO"
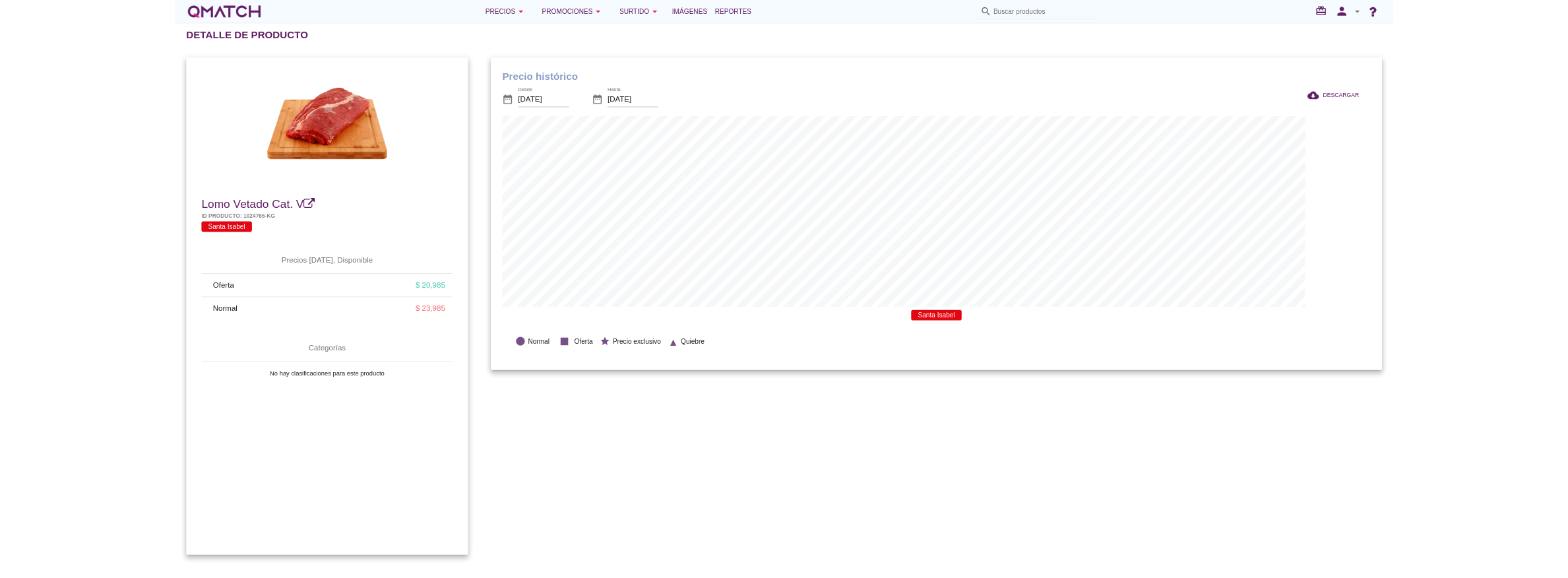
scroll to position [659637, 658522]
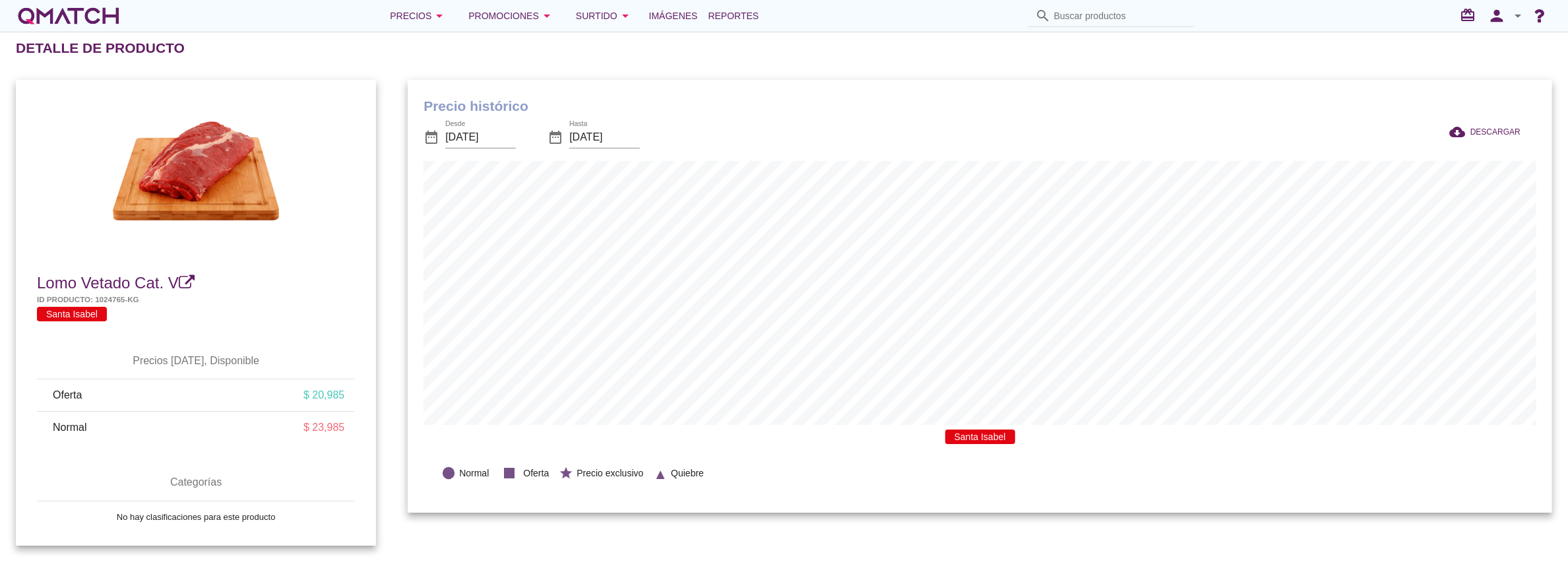
click at [1129, 13] on input "Buscar productos" at bounding box center [1120, 15] width 132 height 21
paste input "24947244"
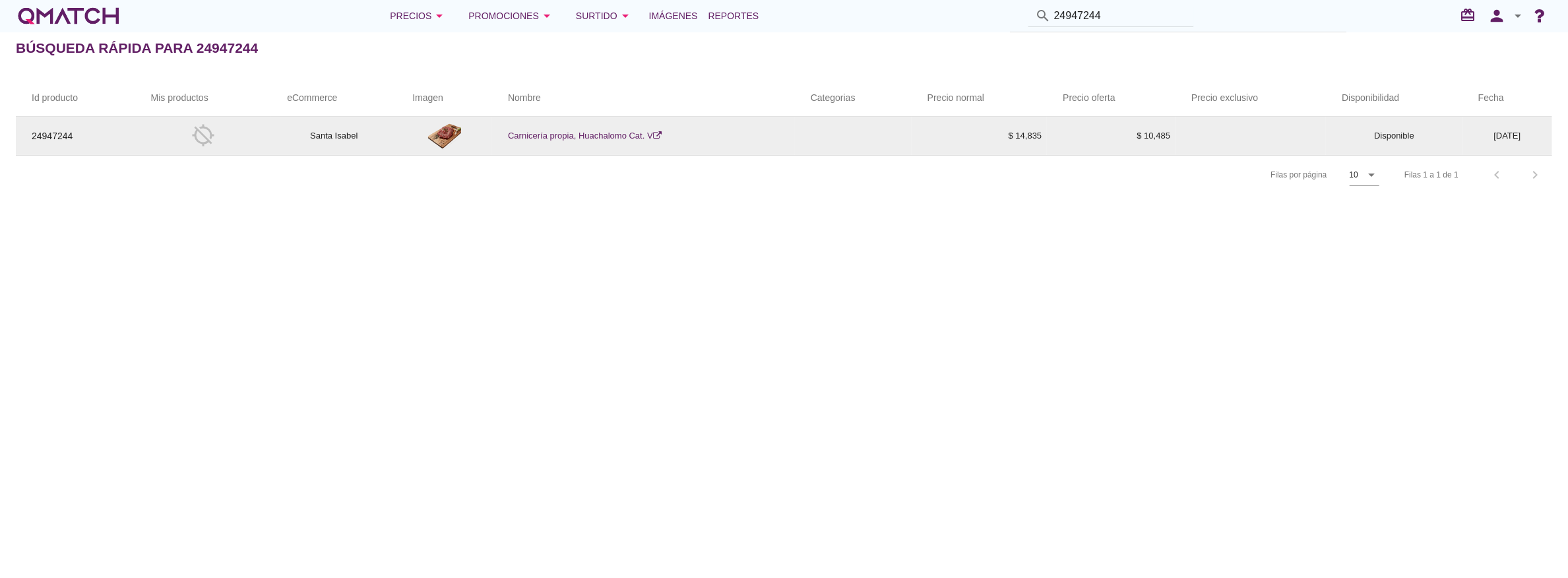
click at [558, 138] on link "Carnicería propia, Huachalomo Cat. V" at bounding box center [584, 135] width 153 height 10
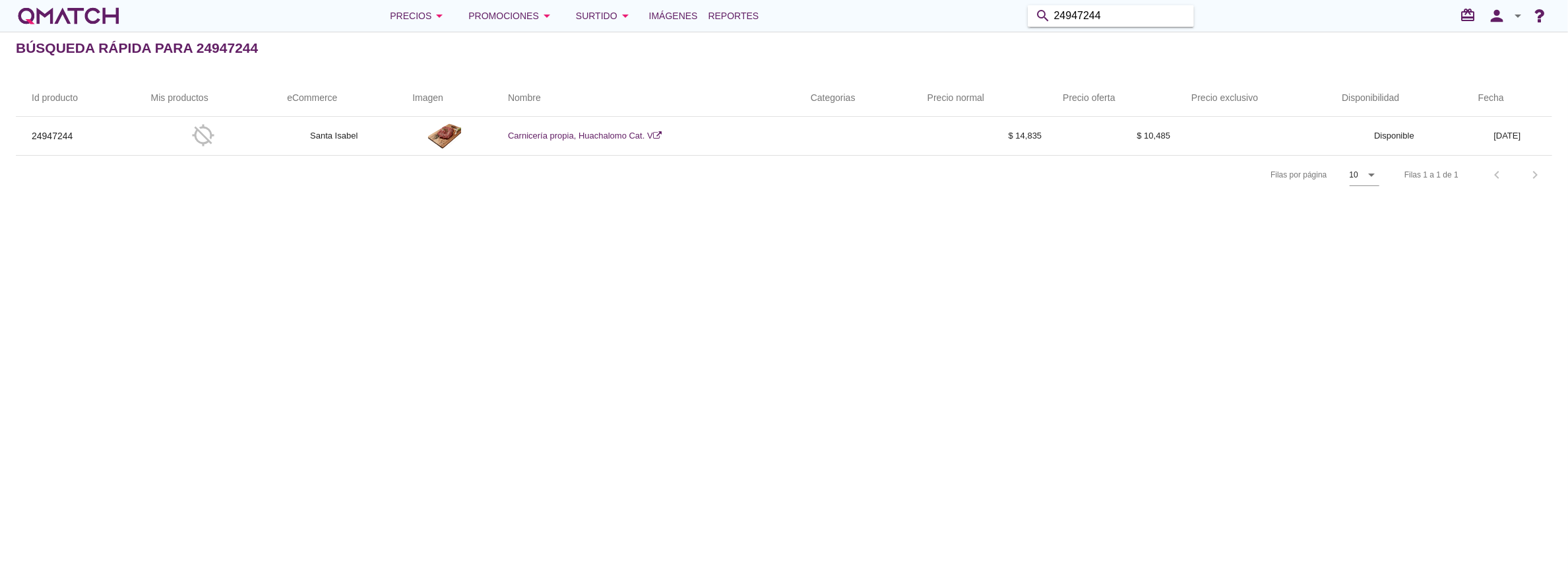
drag, startPoint x: 1117, startPoint y: 11, endPoint x: 931, endPoint y: 11, distance: 186.0
click at [931, 11] on div "Precios arrow_drop_down Promociones arrow_drop_down Surtido arrow_drop_down Imá…" at bounding box center [784, 16] width 1536 height 27
type input "C"
click at [1114, 16] on input "Buscar productos" at bounding box center [1120, 15] width 132 height 21
paste input "2150510000002"
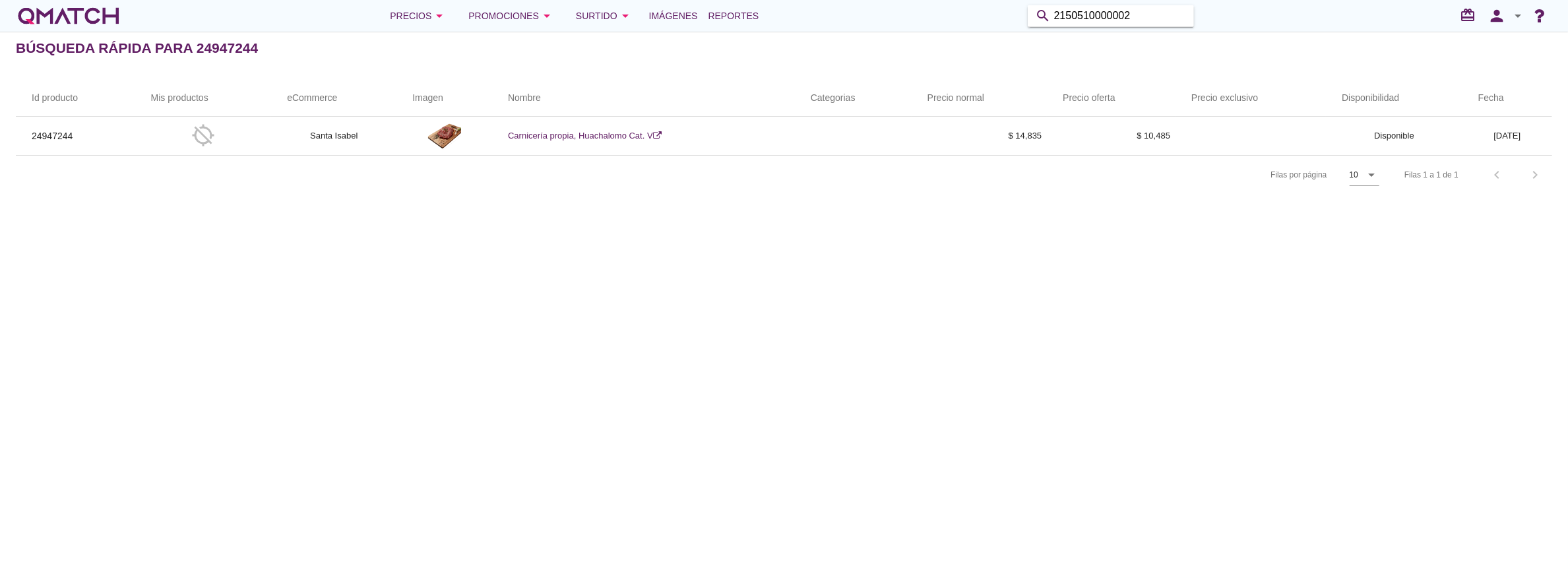
type input "2150510000002"
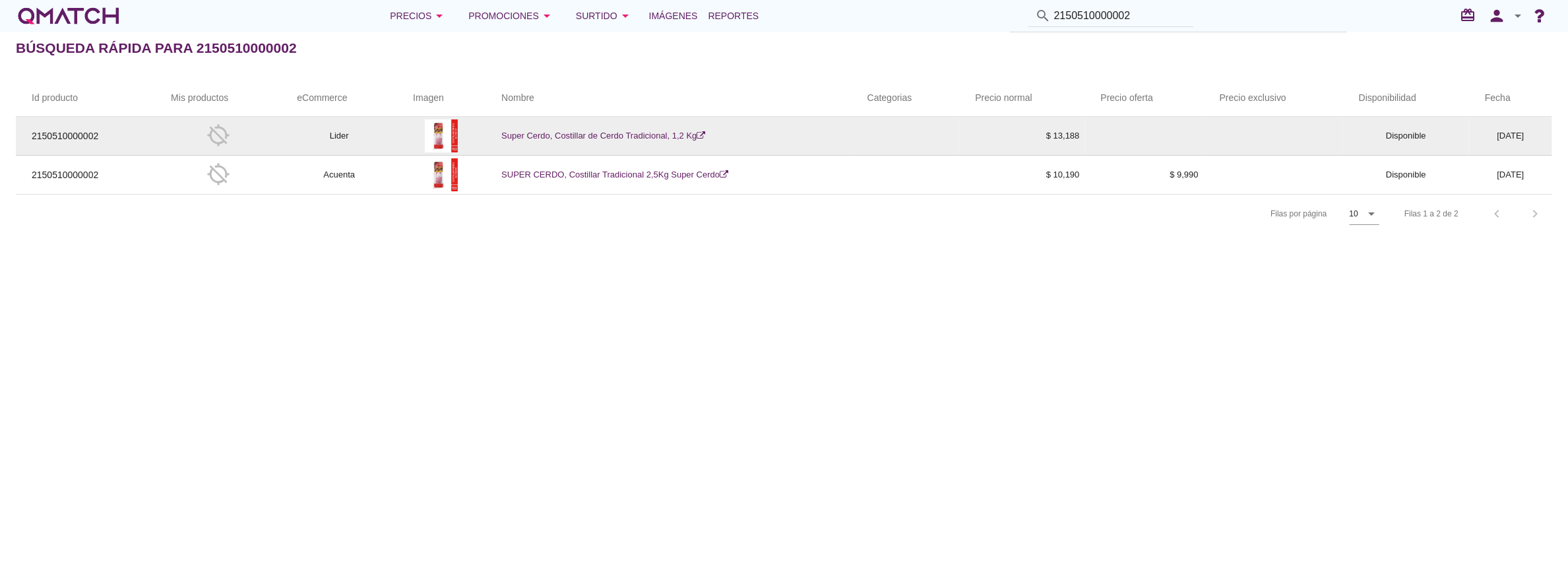
click at [624, 127] on td "Super Cerdo, Costillar de Cerdo Tradicional, 1,2 Kg" at bounding box center [668, 136] width 366 height 39
click at [625, 138] on link "Super Cerdo, Costillar de Cerdo Tradicional, 1,2 Kg" at bounding box center [603, 135] width 204 height 10
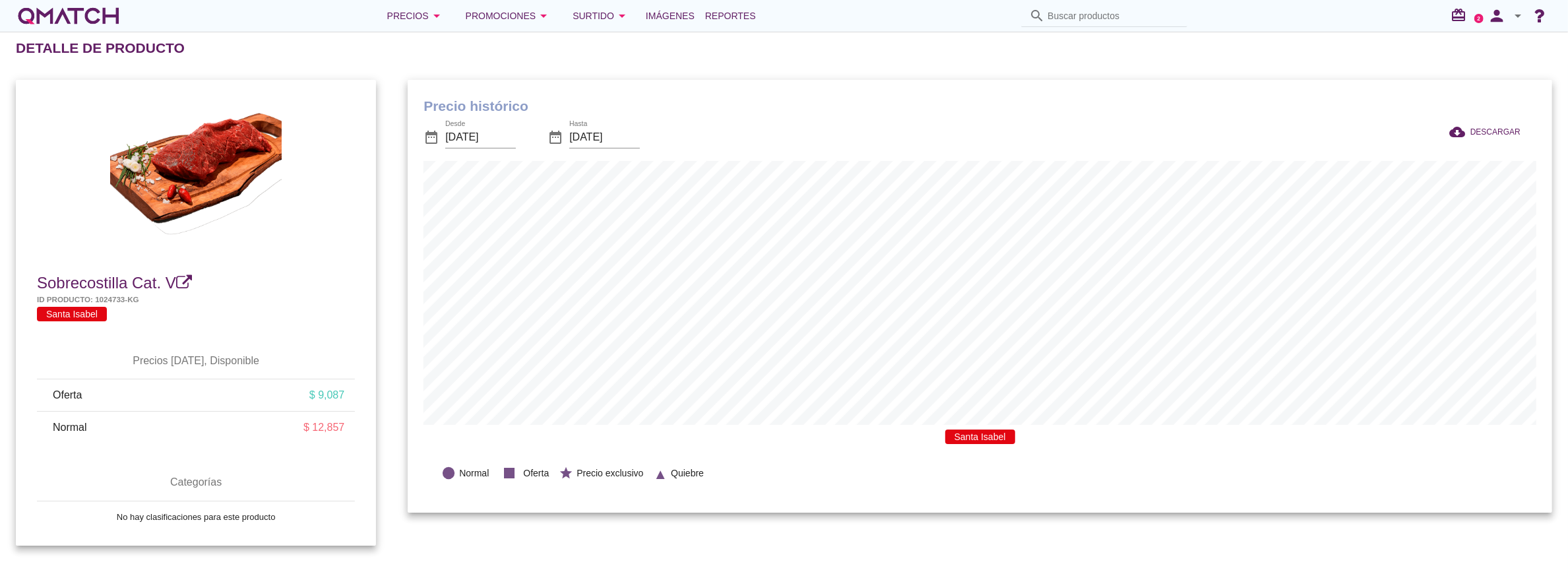
scroll to position [434, 1145]
click at [1119, 22] on input "Buscar productos" at bounding box center [1113, 15] width 132 height 21
paste input "24945202"
type input "24945202"
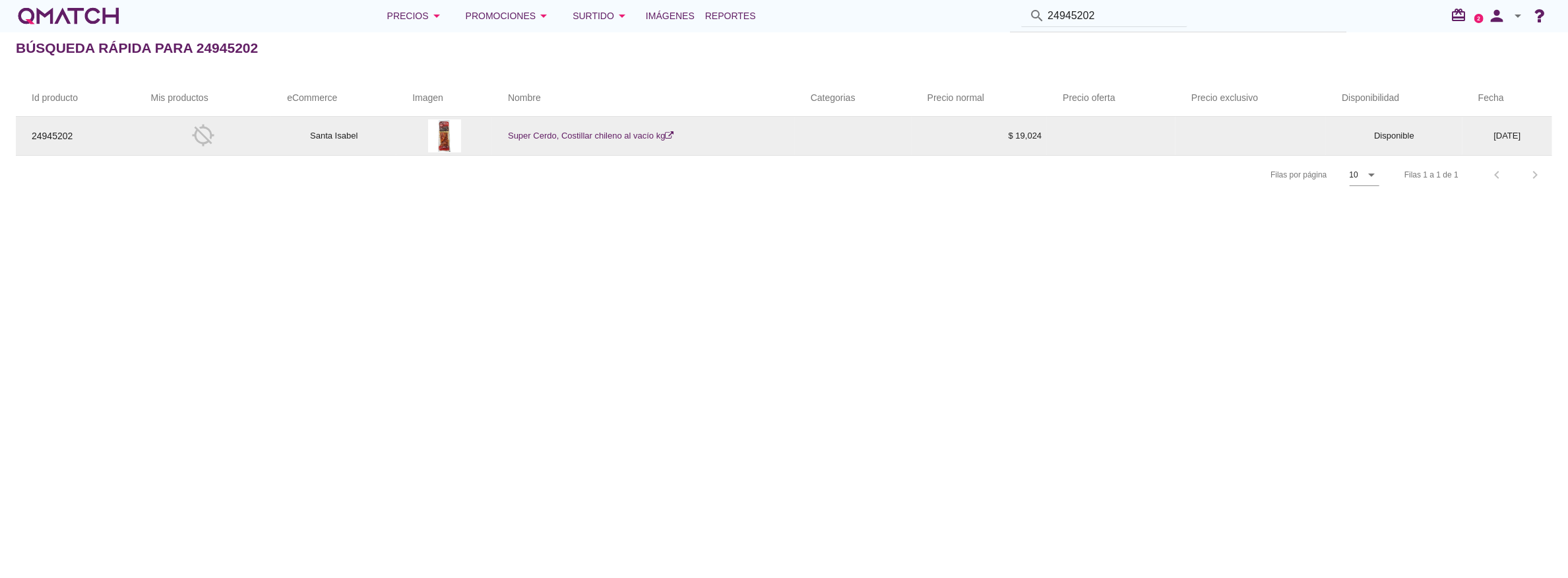
click at [528, 140] on link "Super Cerdo, Costillar chileno al vacío kg" at bounding box center [591, 135] width 166 height 10
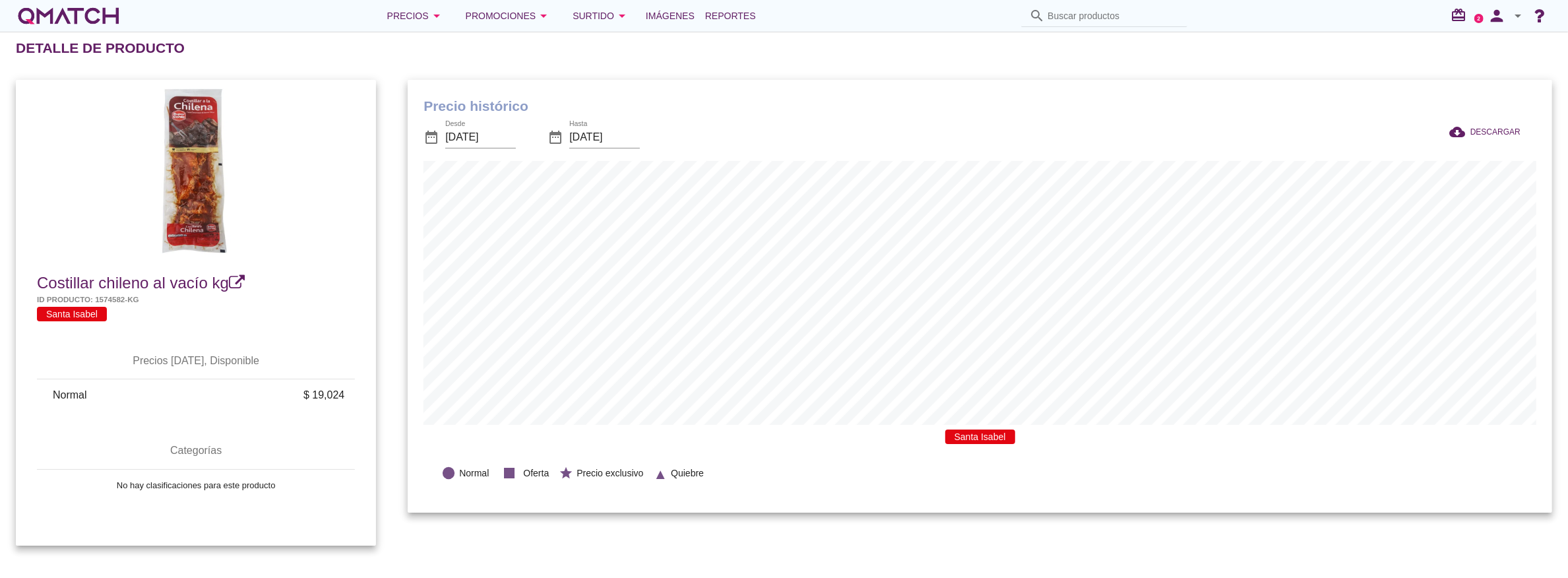
scroll to position [434, 1145]
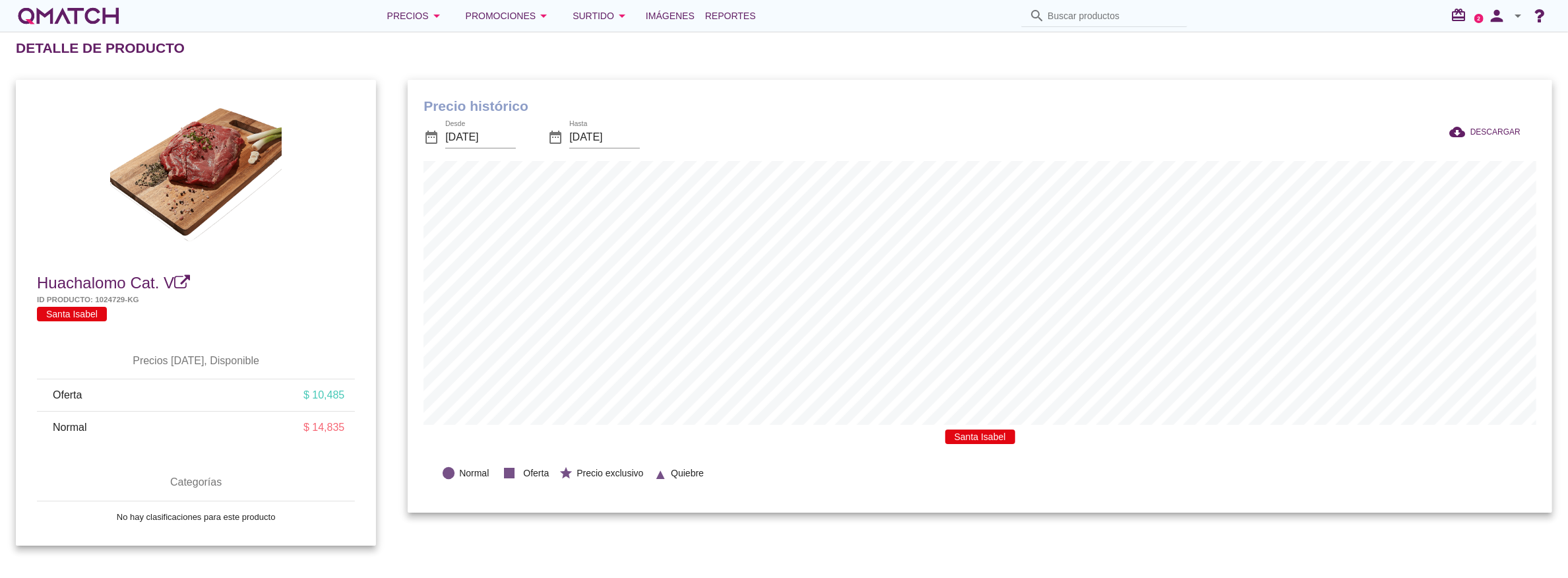
scroll to position [434, 1145]
click at [1085, 19] on input "Buscar productos" at bounding box center [1113, 15] width 132 height 21
paste input "24945202"
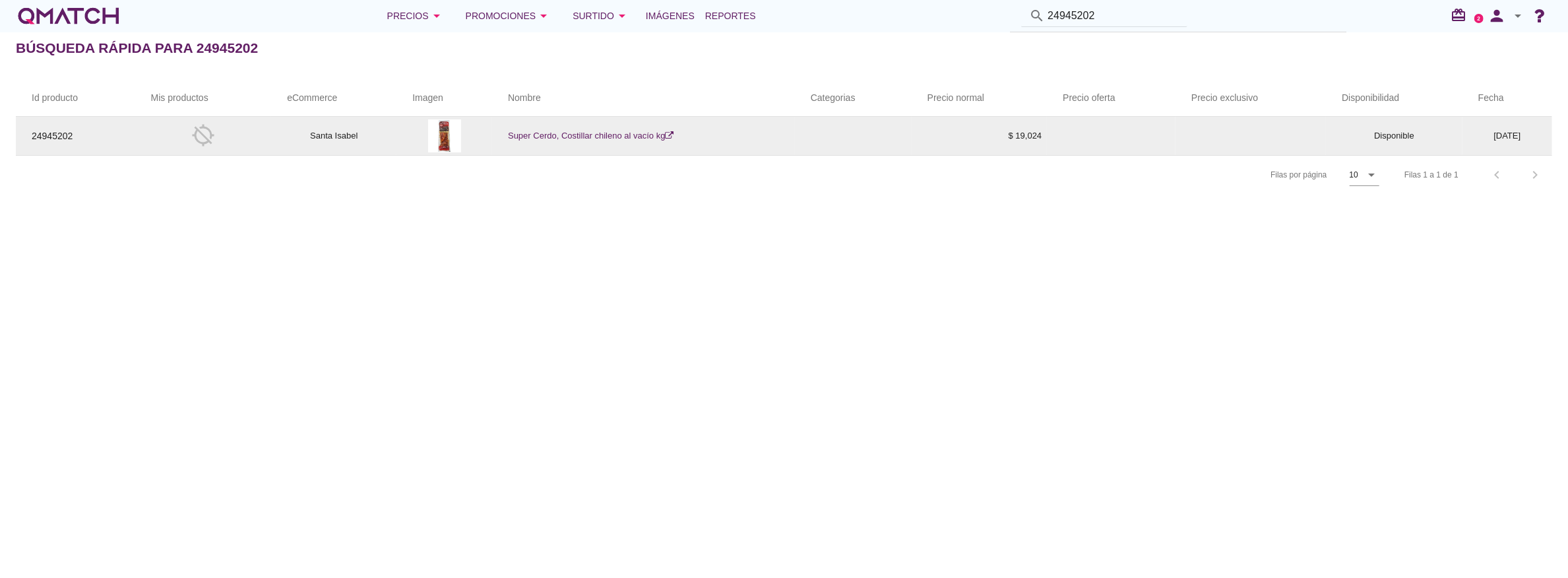
click at [592, 135] on link "Super Cerdo, Costillar chileno al vacío kg" at bounding box center [591, 135] width 166 height 10
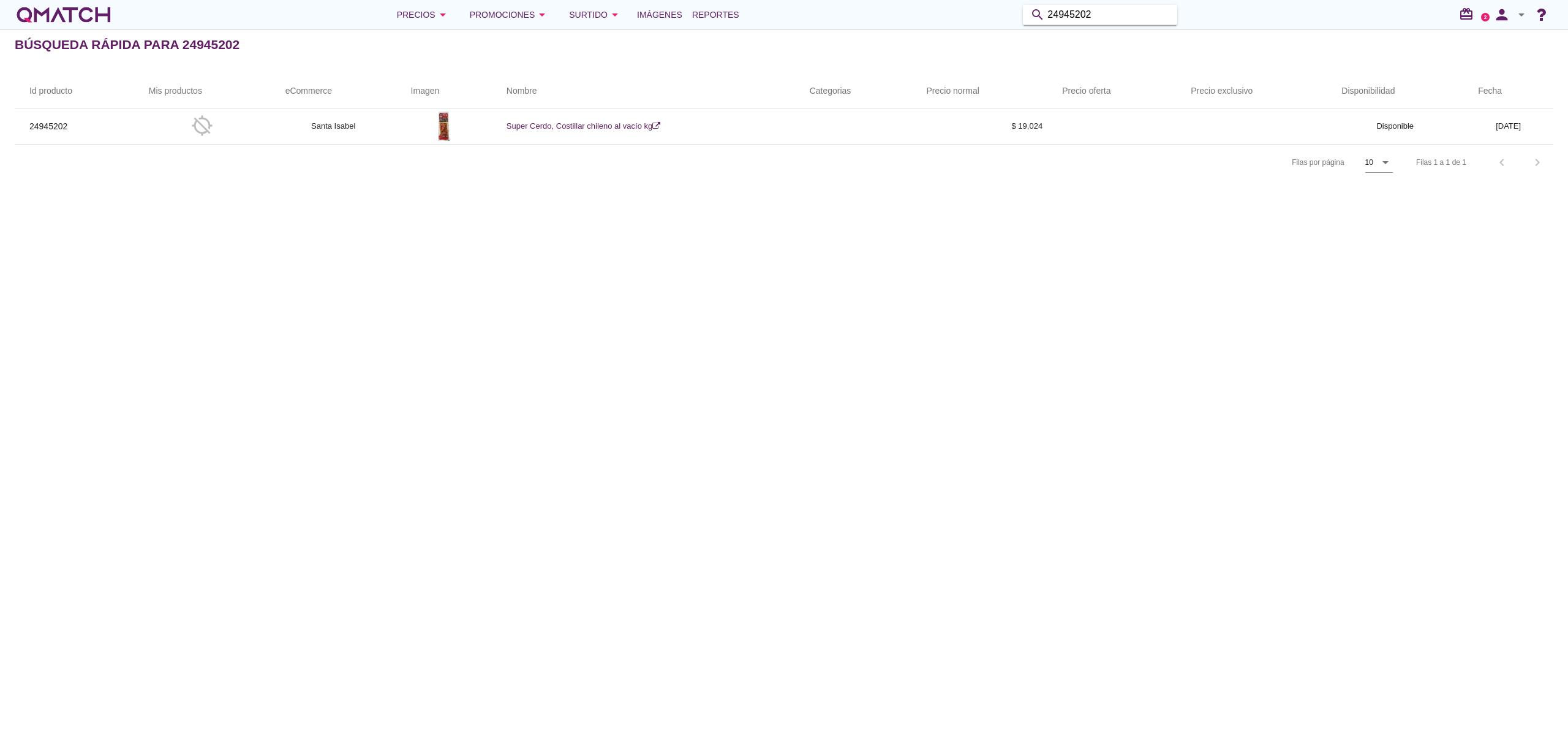
drag, startPoint x: 1103, startPoint y: 17, endPoint x: 909, endPoint y: 25, distance: 194.2
click at [909, 25] on div "Precios arrow_drop_down Promociones arrow_drop_down Surtido arrow_drop_down Imá…" at bounding box center [784, 15] width 1539 height 25
paste input "996631"
type input "996631"
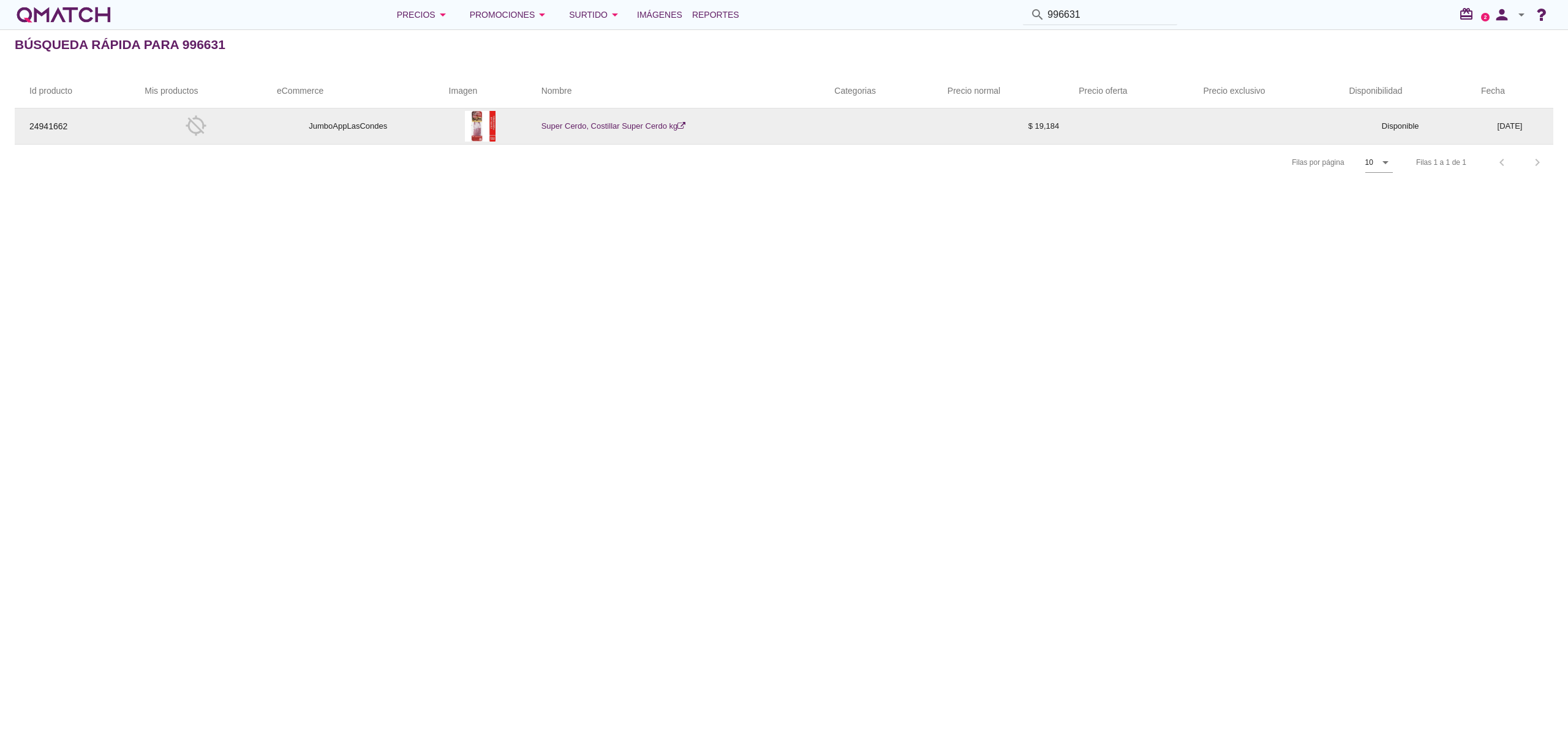
click at [589, 124] on link "Super Cerdo, Costillar Super Cerdo kg" at bounding box center [614, 126] width 144 height 9
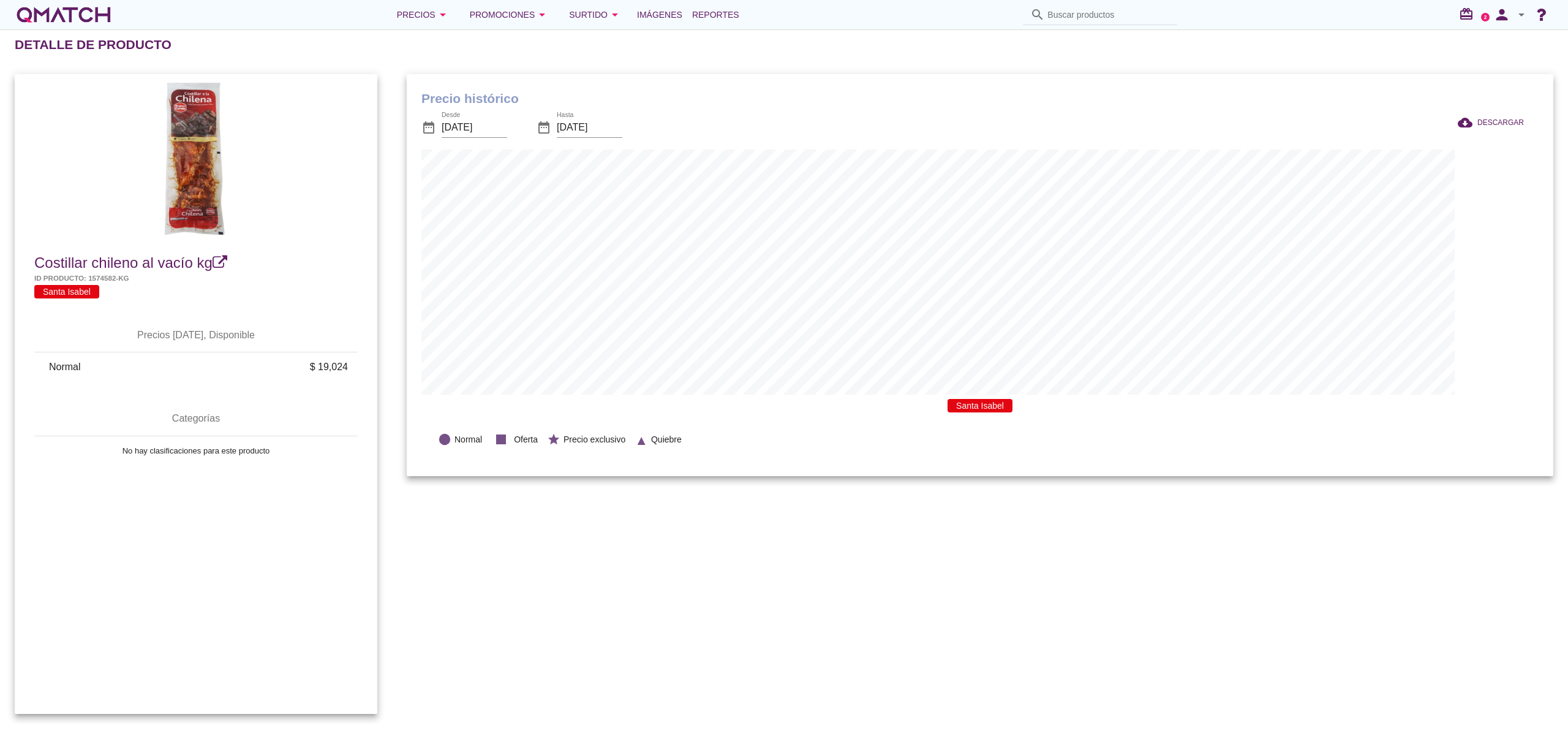
scroll to position [403, 1147]
click at [1087, 21] on input "Buscar productos" at bounding box center [1108, 14] width 122 height 19
paste input "1462098"
type input "1462098"
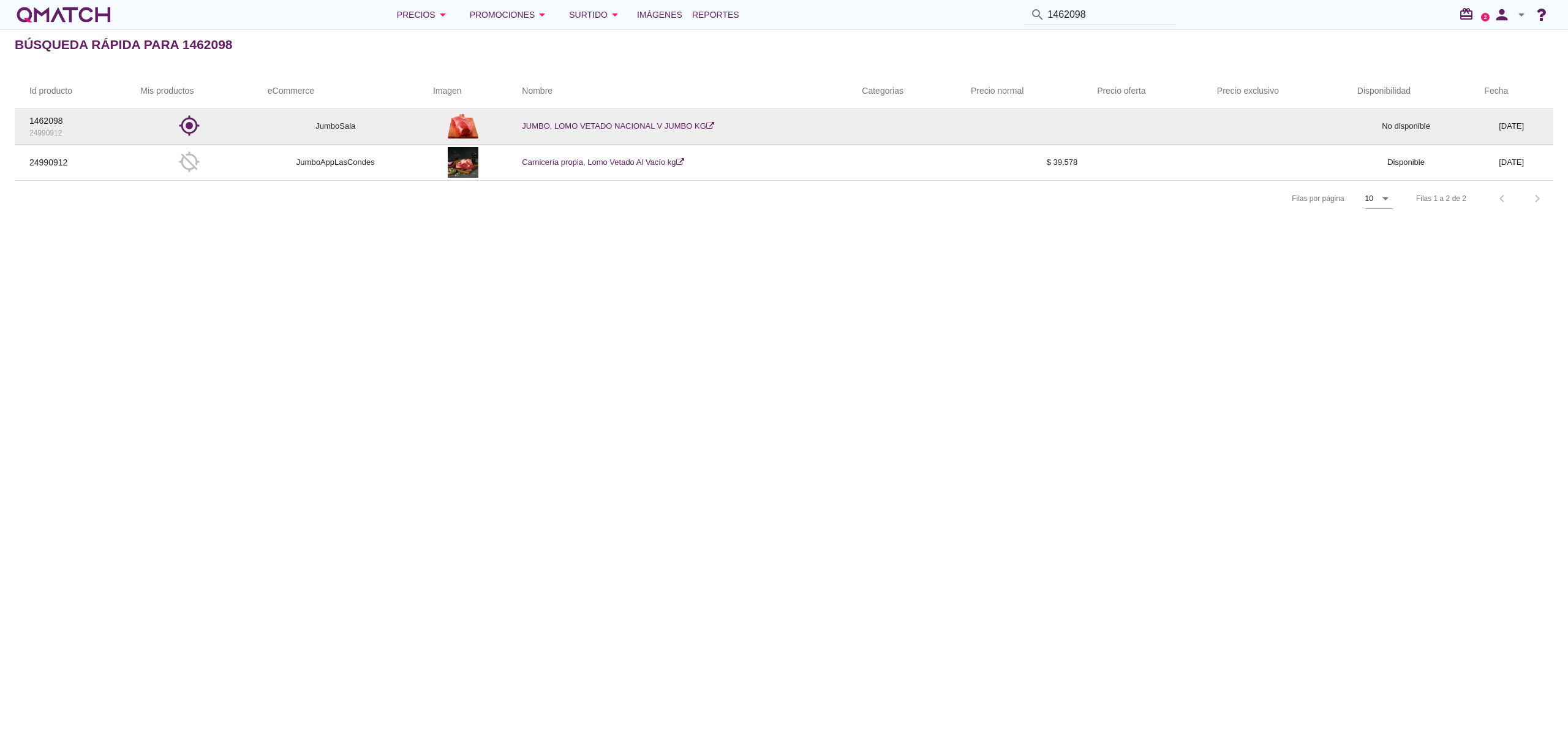
click at [615, 128] on link "JUMBO, LOMO VETADO NACIONAL V JUMBO KG" at bounding box center [618, 126] width 193 height 9
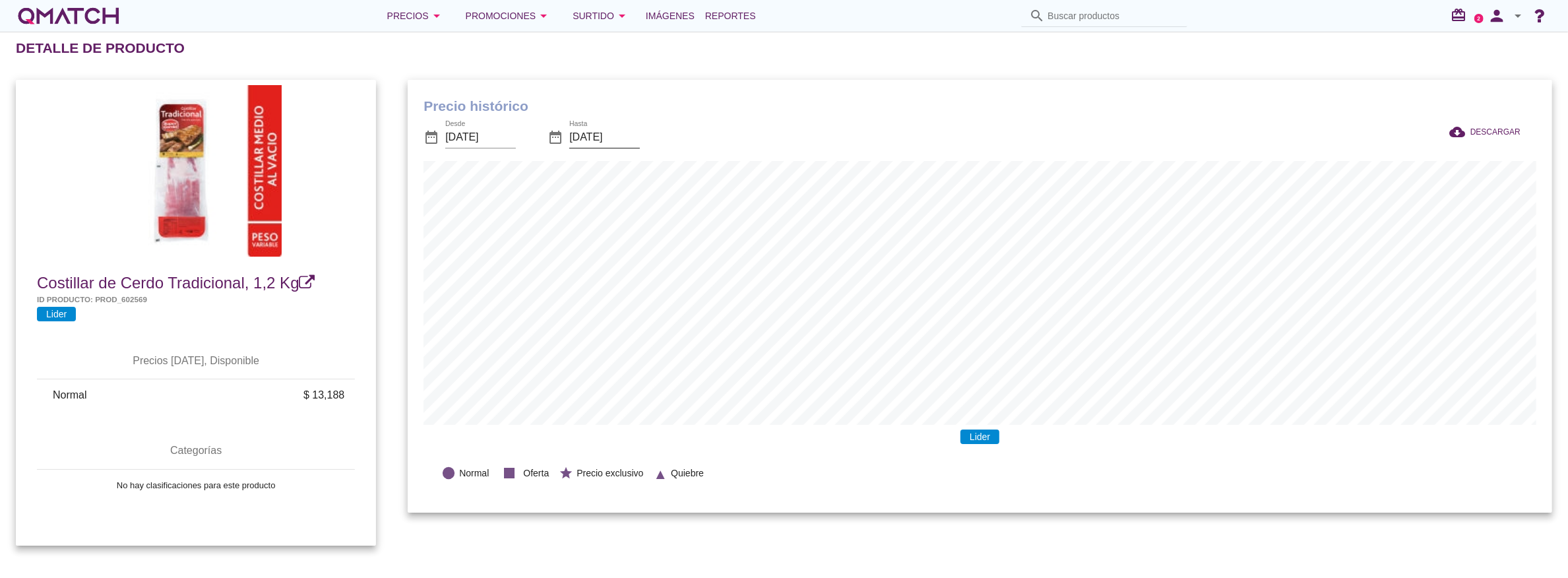
scroll to position [434, 1145]
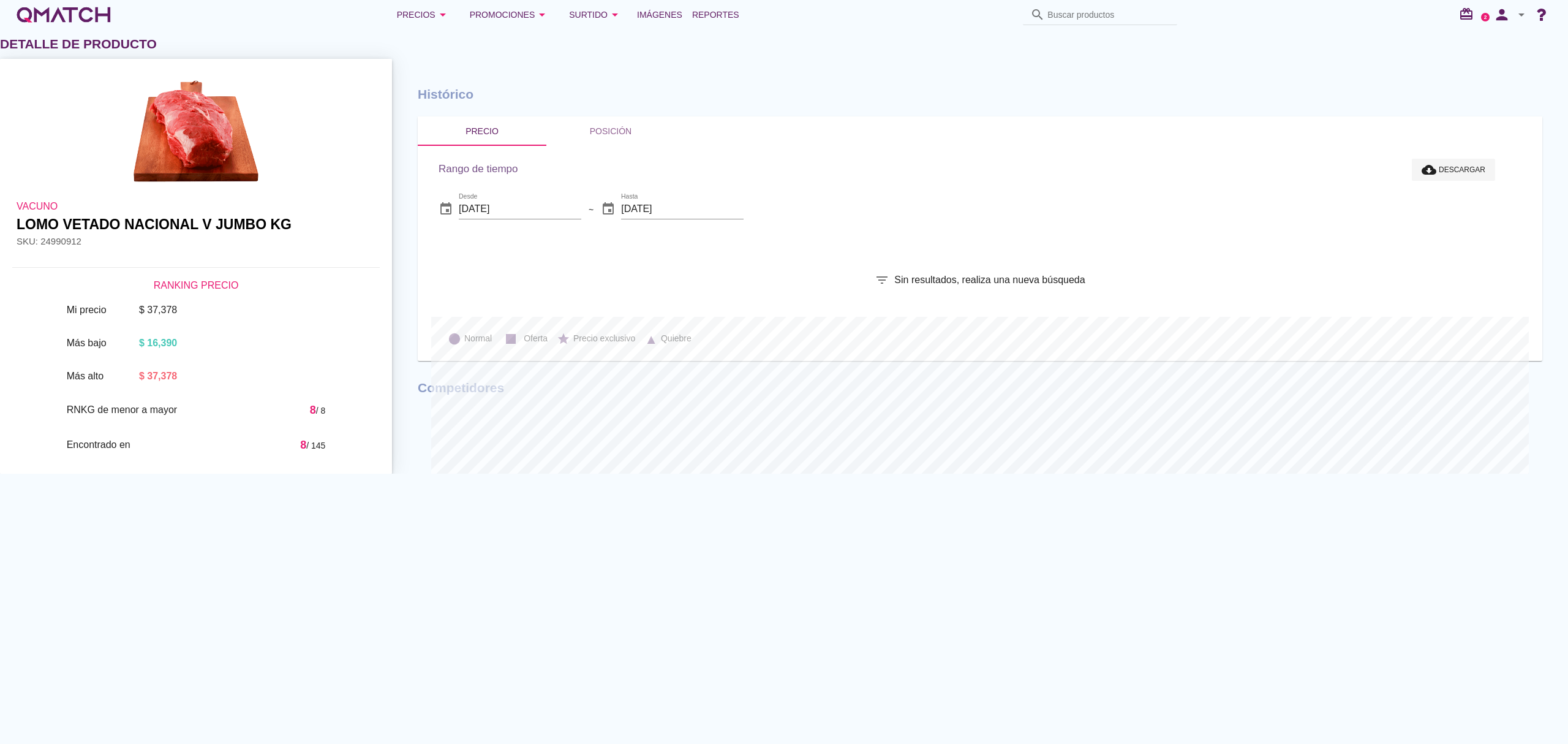
click at [1097, 15] on input "Buscar productos" at bounding box center [1108, 14] width 122 height 19
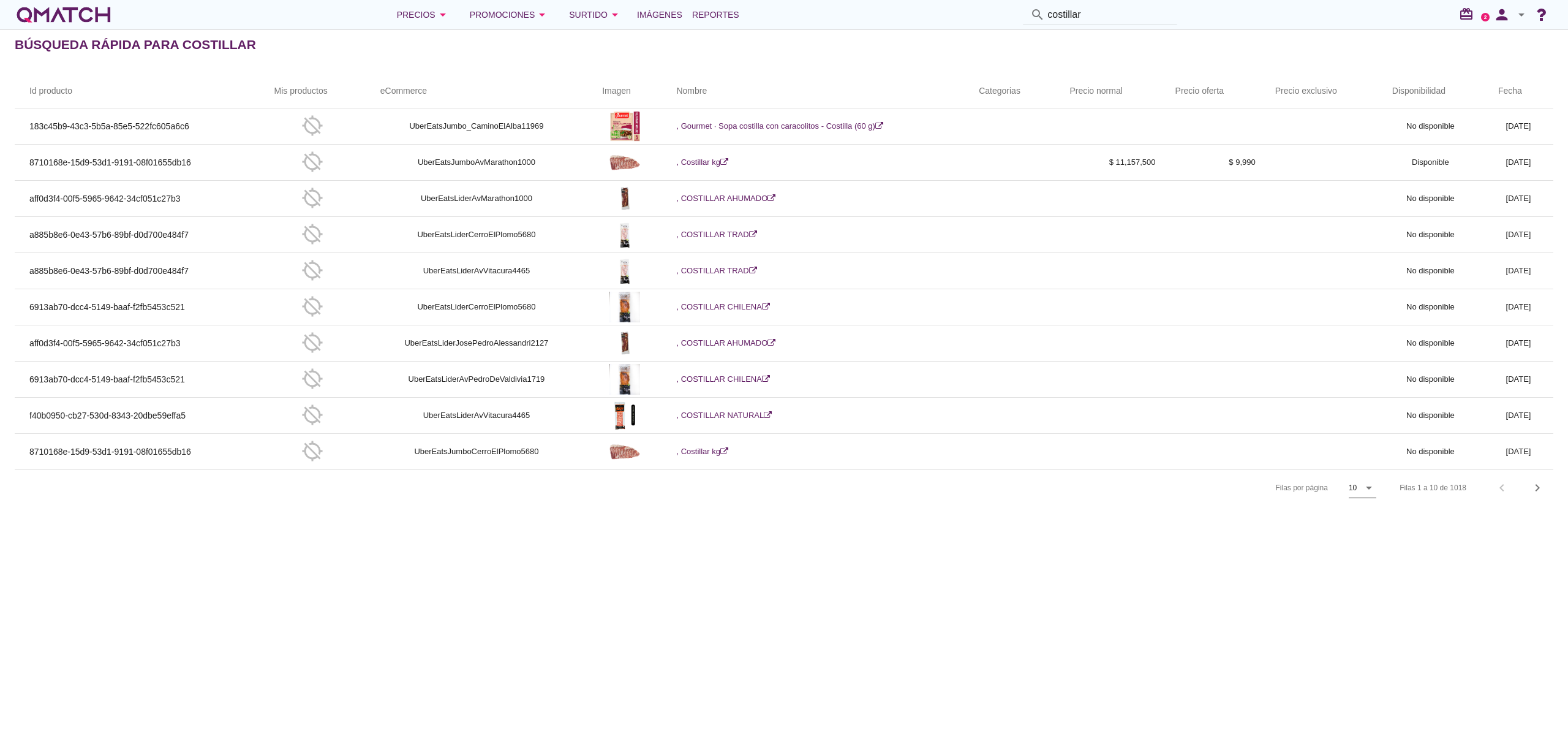
click at [1369, 486] on icon "arrow_drop_down" at bounding box center [1369, 488] width 15 height 15
click at [1355, 550] on div "20" at bounding box center [1361, 549] width 26 height 15
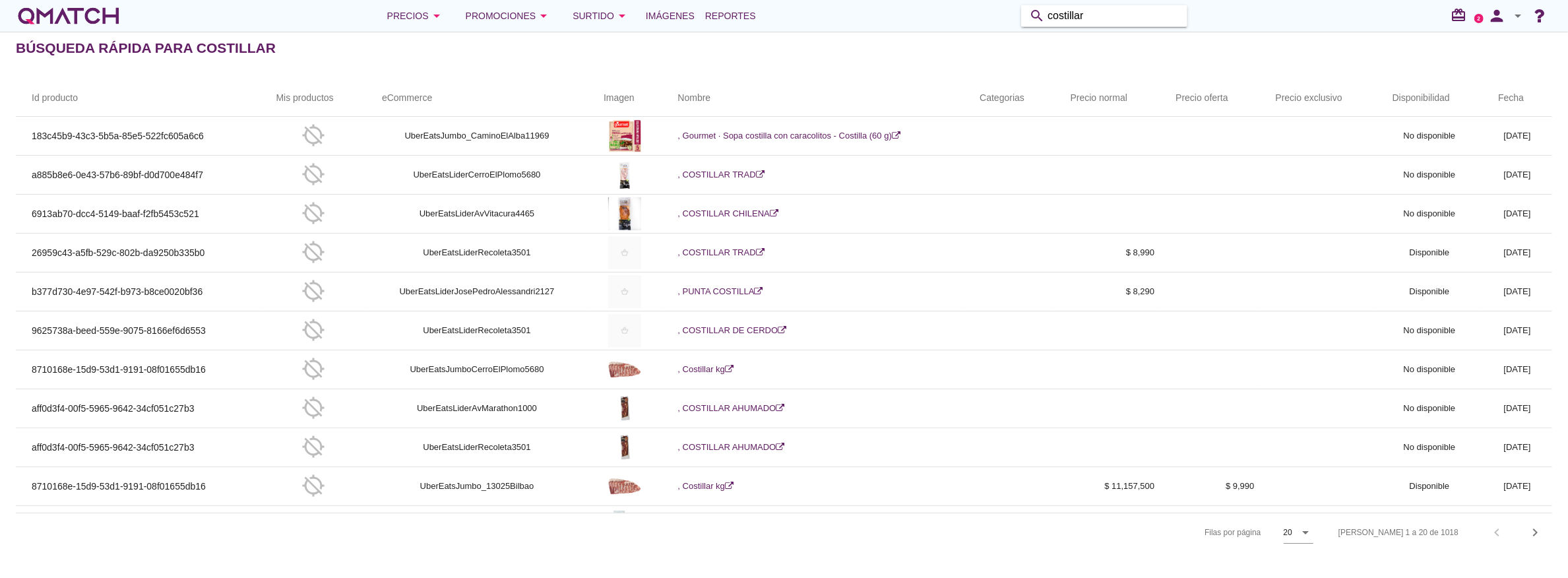
drag, startPoint x: 1138, startPoint y: 17, endPoint x: 939, endPoint y: 19, distance: 199.0
click at [939, 19] on div "Precios arrow_drop_down Promociones arrow_drop_down Surtido arrow_drop_down Imá…" at bounding box center [784, 16] width 1536 height 27
paste input "24946957"
type input "24946957"
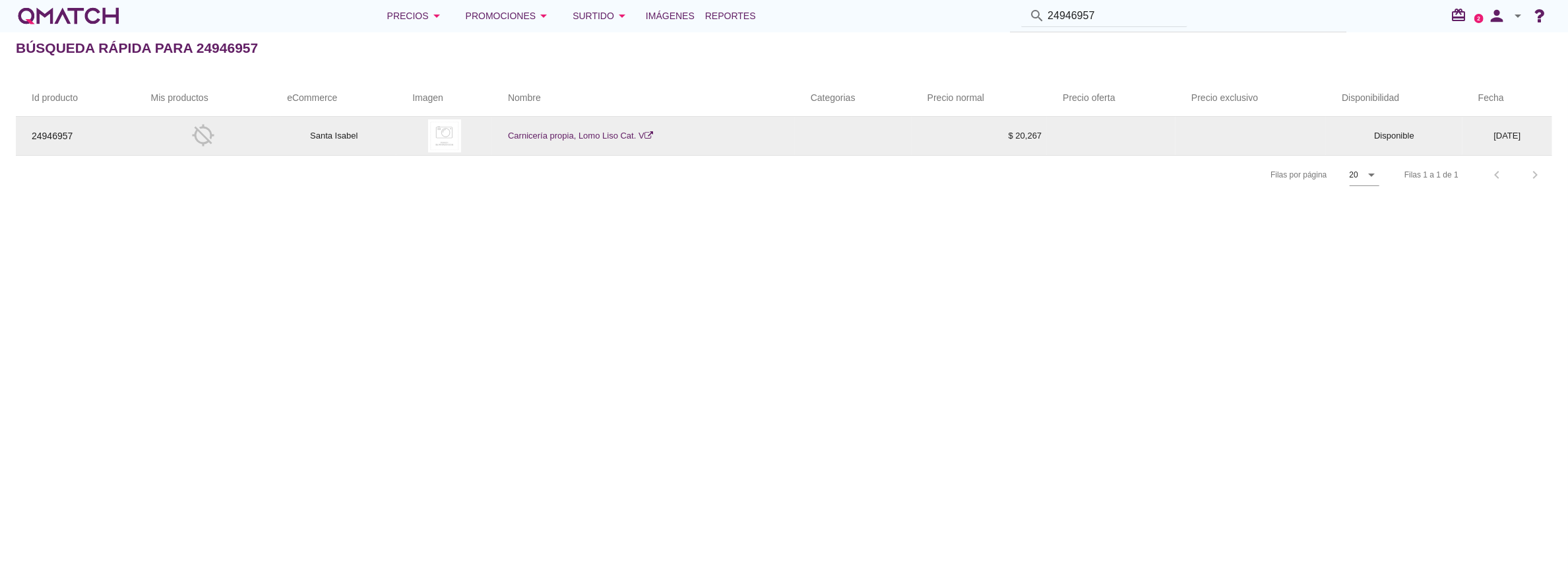
click at [558, 133] on link "Carnicería propia, Lomo Liso Cat. V" at bounding box center [580, 135] width 145 height 10
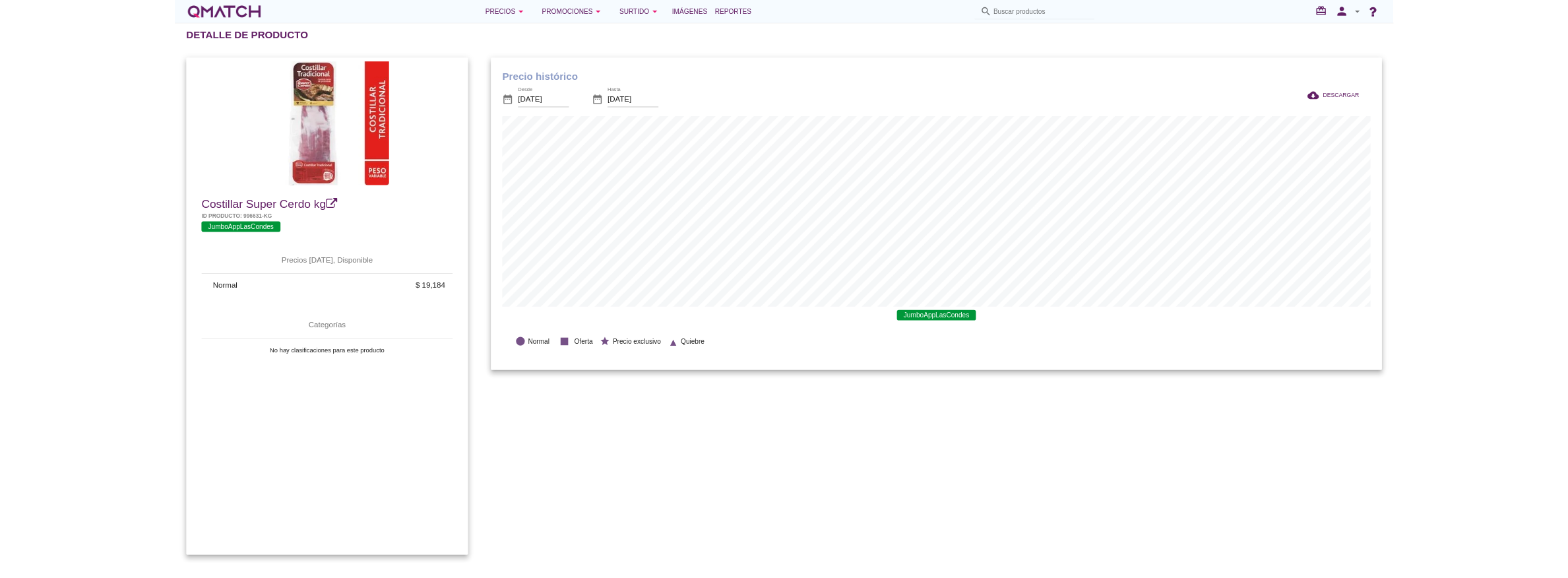
scroll to position [659637, 658522]
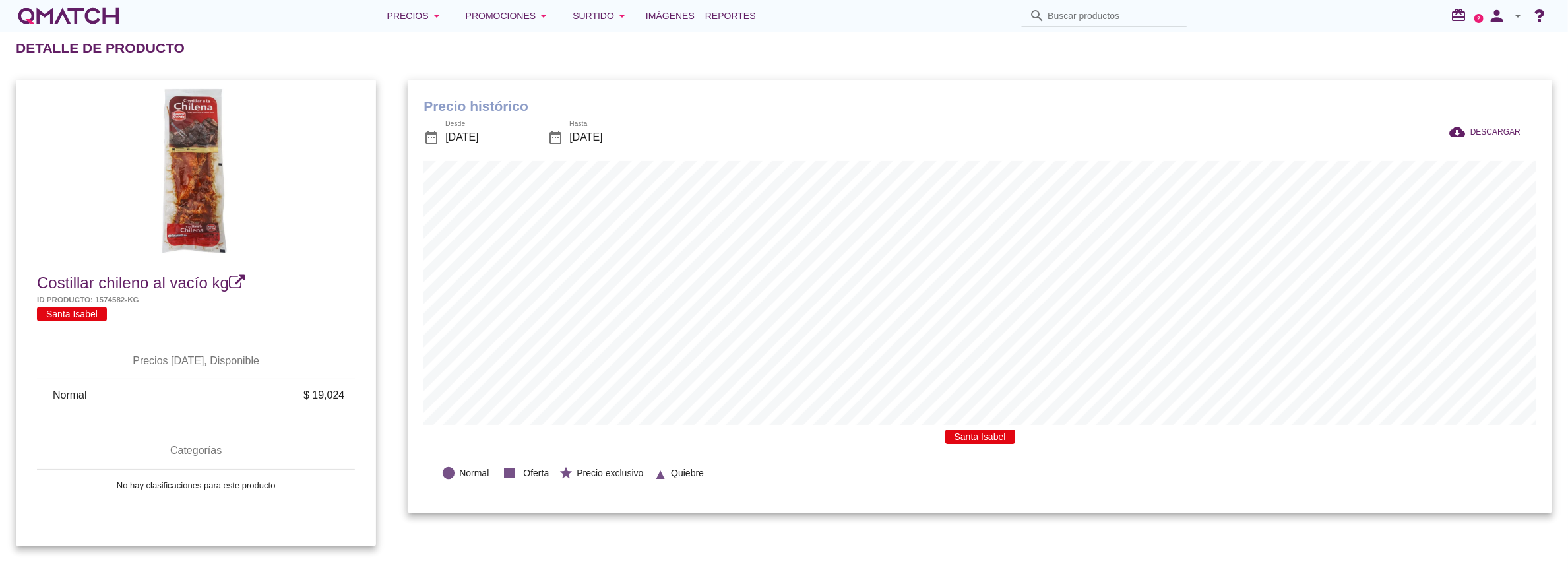
scroll to position [434, 1145]
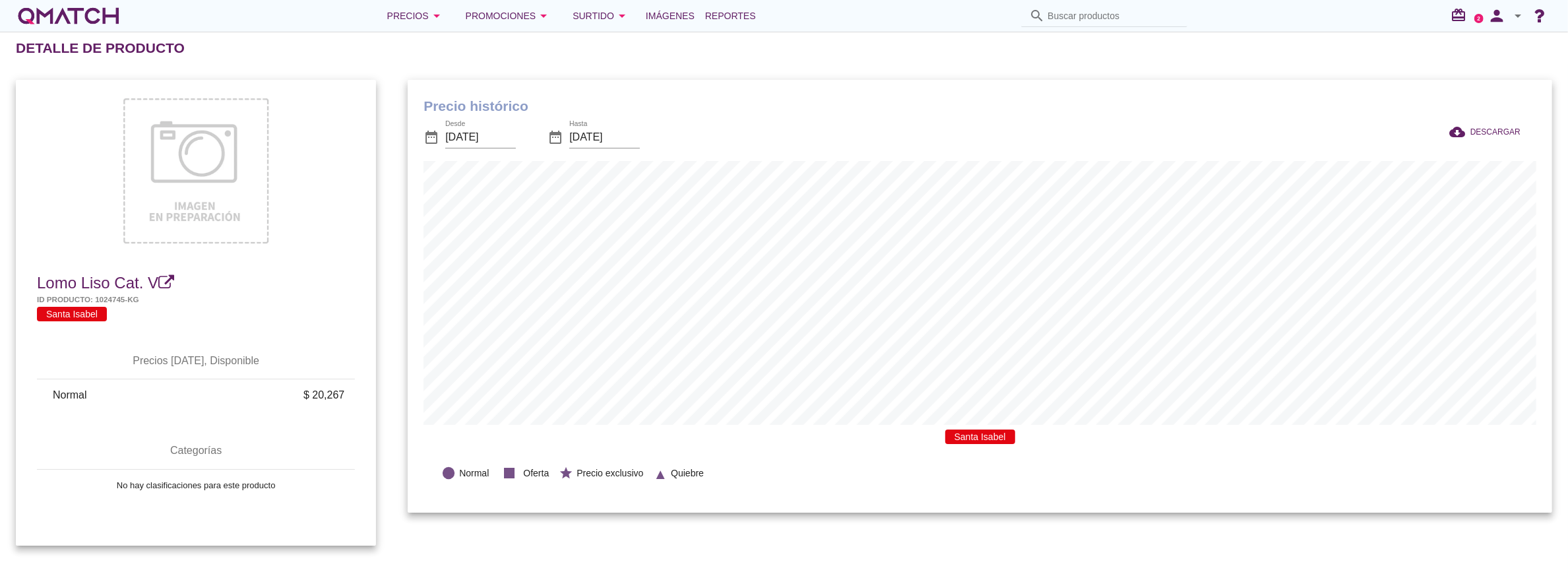
scroll to position [434, 1145]
click at [1067, 12] on input "Buscar productos" at bounding box center [1113, 15] width 132 height 21
paste input "24947152"
type input "24947152"
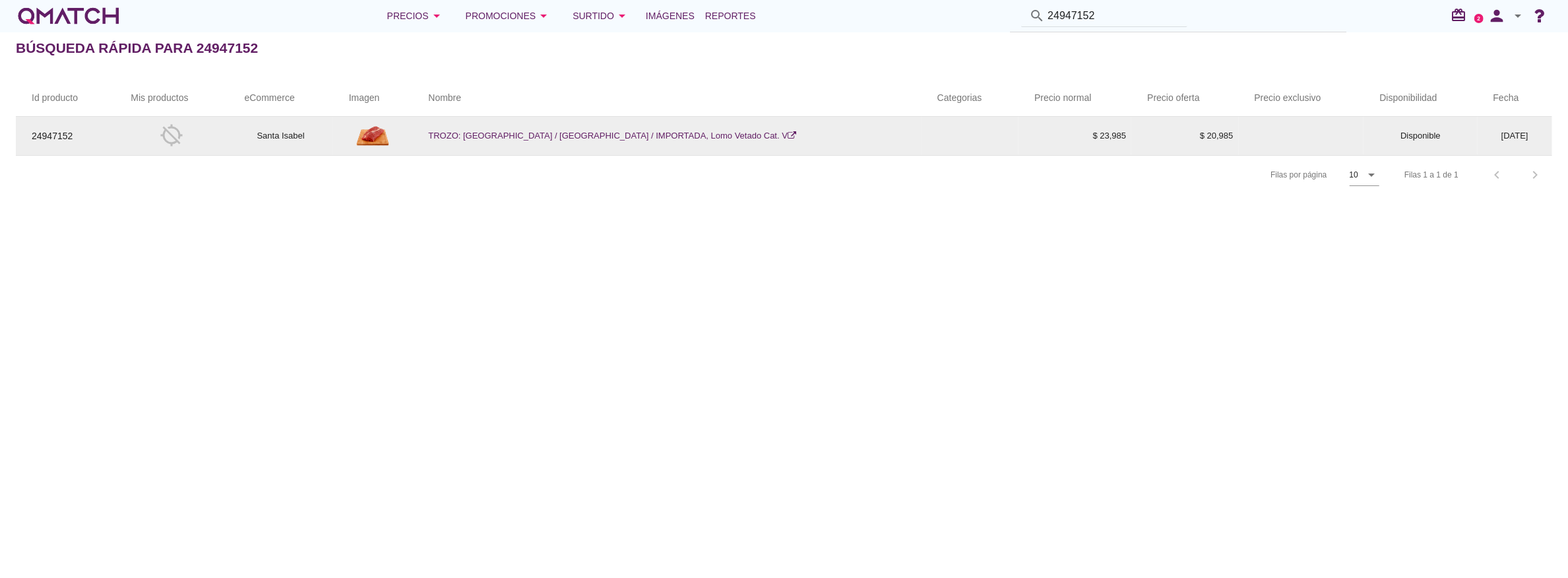
click at [620, 135] on link "TROZO: BRASIL / PARAGUAY / IMPORTADA, Lomo Vetado Cat. V" at bounding box center [611, 135] width 368 height 10
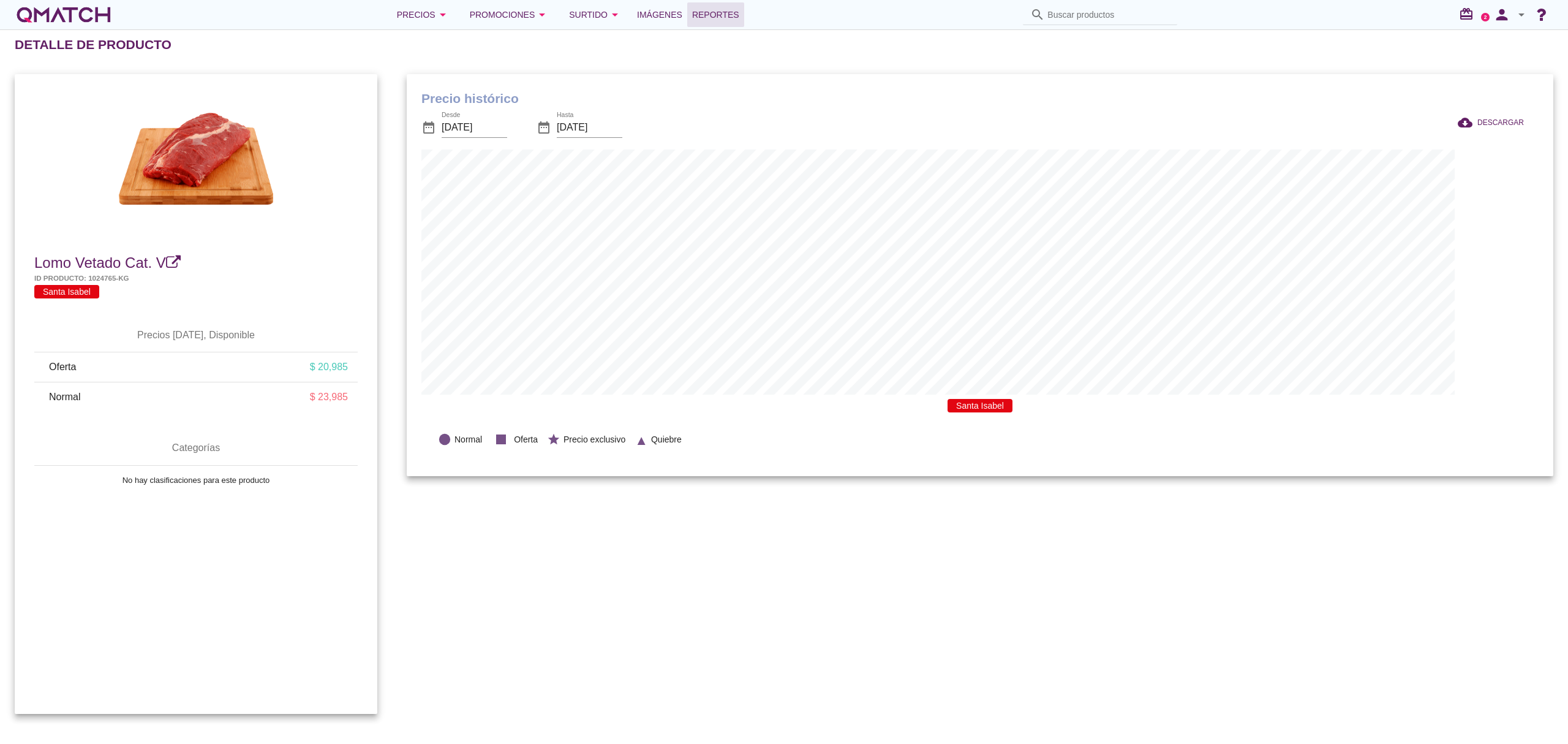
scroll to position [403, 1147]
click at [1133, 11] on input "Buscar productos" at bounding box center [1108, 14] width 122 height 19
paste input "24945202"
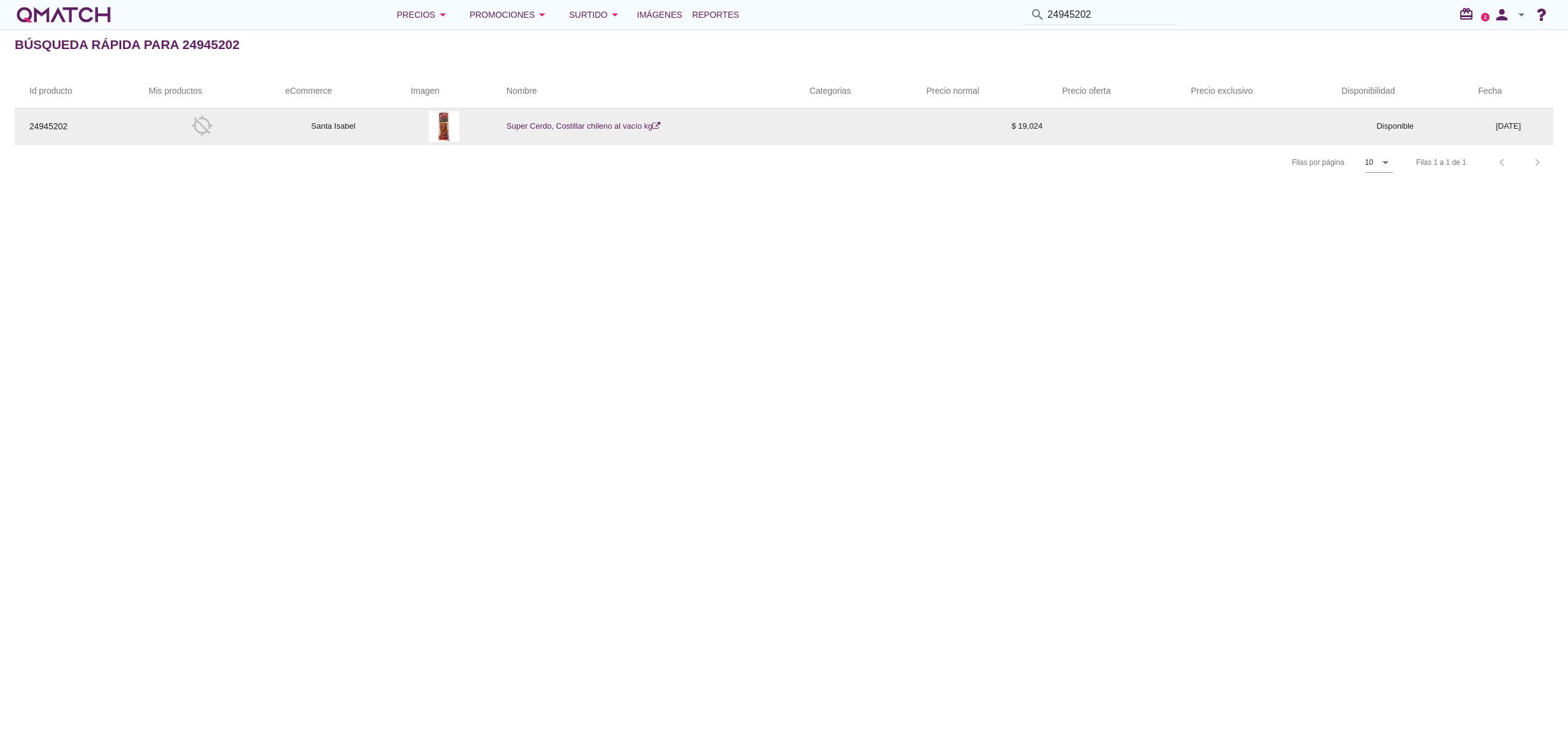
click at [608, 126] on link "Super Cerdo, Costillar chileno al vacío kg" at bounding box center [583, 126] width 154 height 9
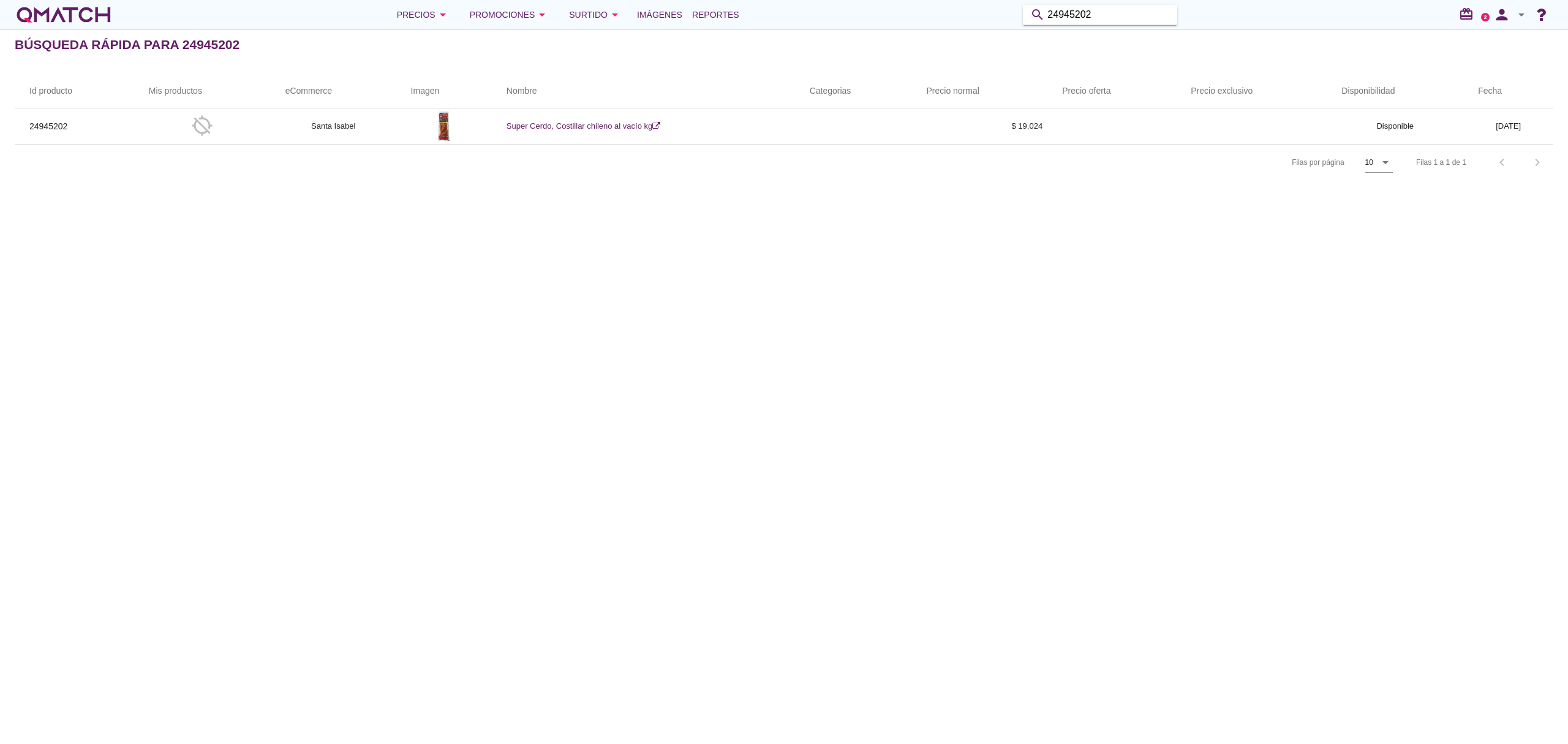
drag, startPoint x: 1109, startPoint y: 15, endPoint x: 1008, endPoint y: 11, distance: 101.1
click at [1008, 11] on div "Precios arrow_drop_down Promociones arrow_drop_down Surtido arrow_drop_down Imá…" at bounding box center [784, 15] width 1539 height 25
type input "115834644"
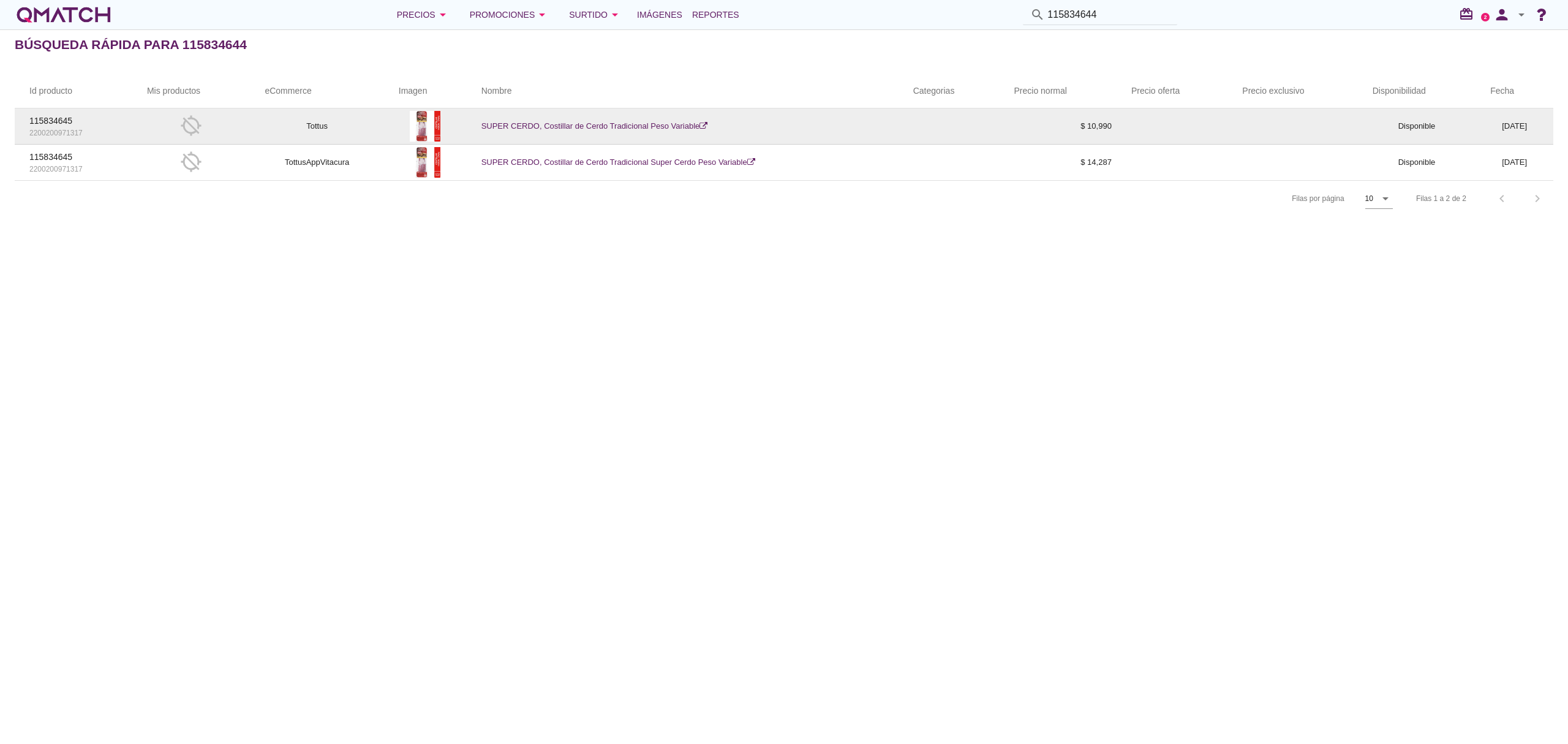
click at [669, 133] on td "SUPER CERDO, Costillar de Cerdo Tradicional Peso Variable" at bounding box center [683, 126] width 432 height 36
click at [1073, 121] on td "$ 10,990" at bounding box center [1057, 126] width 117 height 36
click at [608, 126] on link "SUPER CERDO, Costillar de Cerdo Tradicional Peso Variable" at bounding box center [594, 126] width 227 height 9
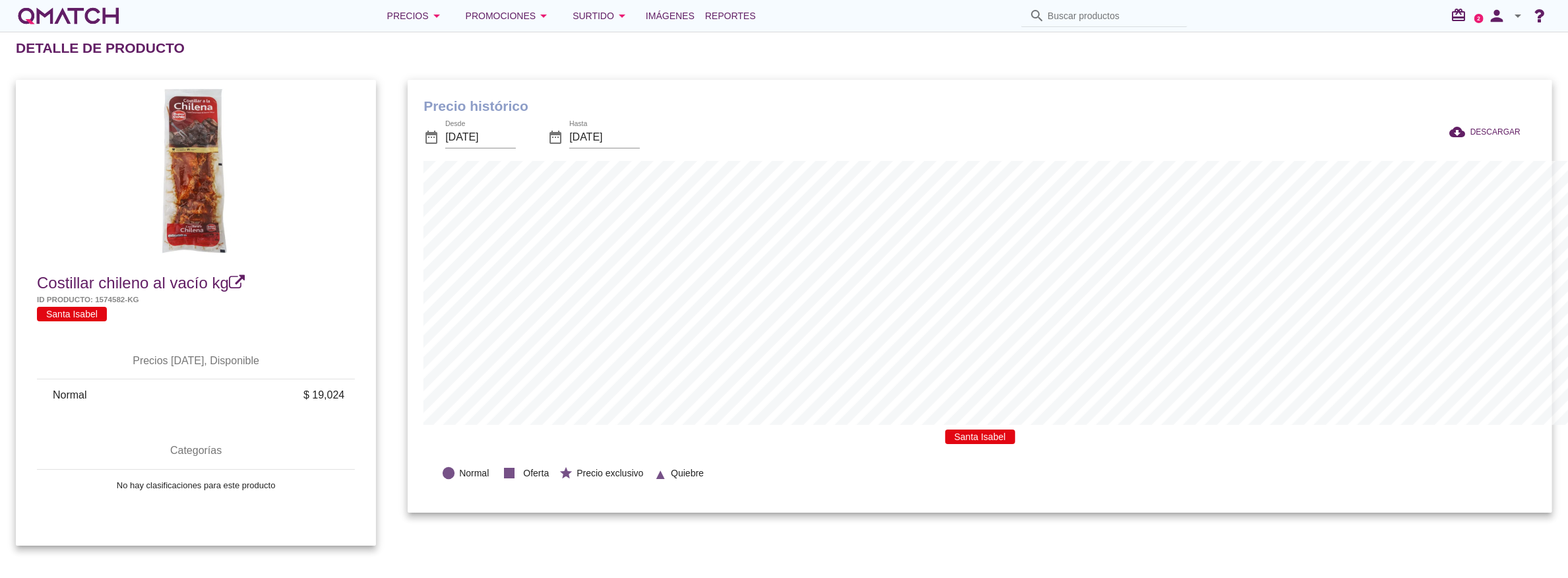
scroll to position [659637, 658522]
click at [1121, 14] on input "Buscar productos" at bounding box center [1113, 15] width 132 height 21
click at [1125, 17] on input "Buscar productos" at bounding box center [1113, 15] width 132 height 21
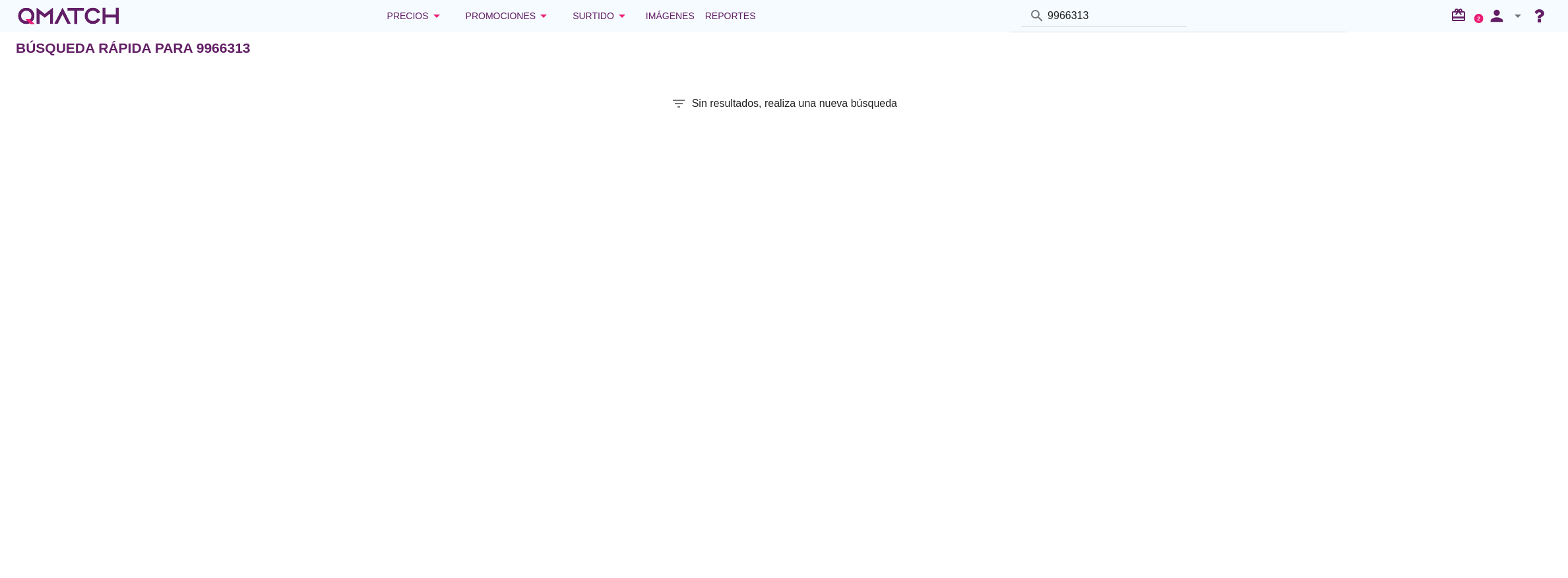
click at [1116, 14] on div "search 9966313" at bounding box center [1103, 16] width 176 height 22
click at [1115, 14] on input "9966313" at bounding box center [1113, 15] width 132 height 21
type input "996631"
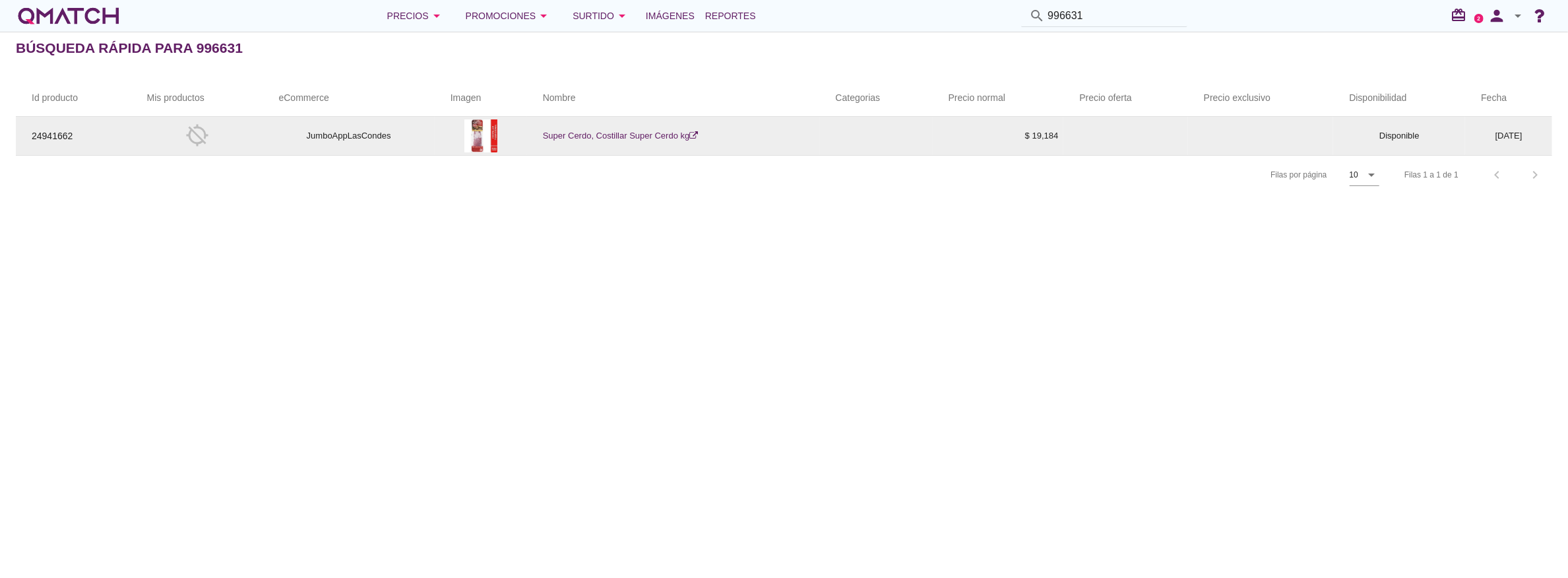
click at [620, 138] on link "Super Cerdo, Costillar Super Cerdo kg" at bounding box center [621, 135] width 156 height 10
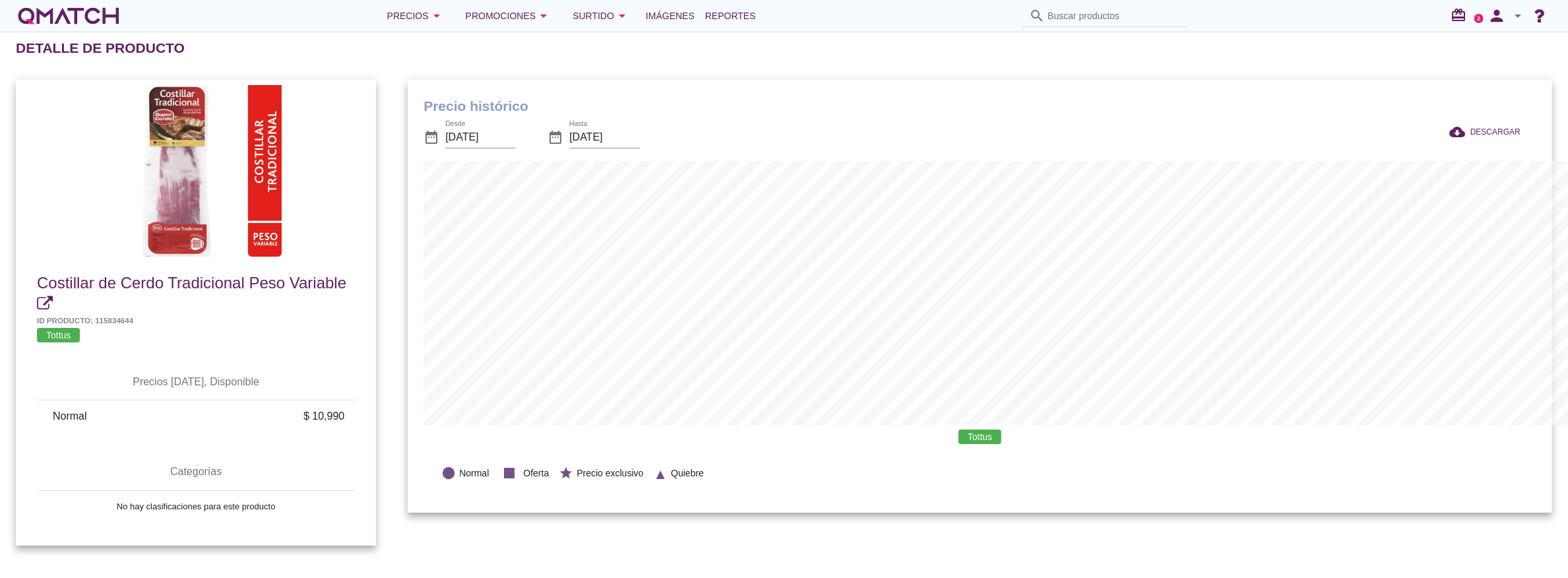
scroll to position [659637, 658522]
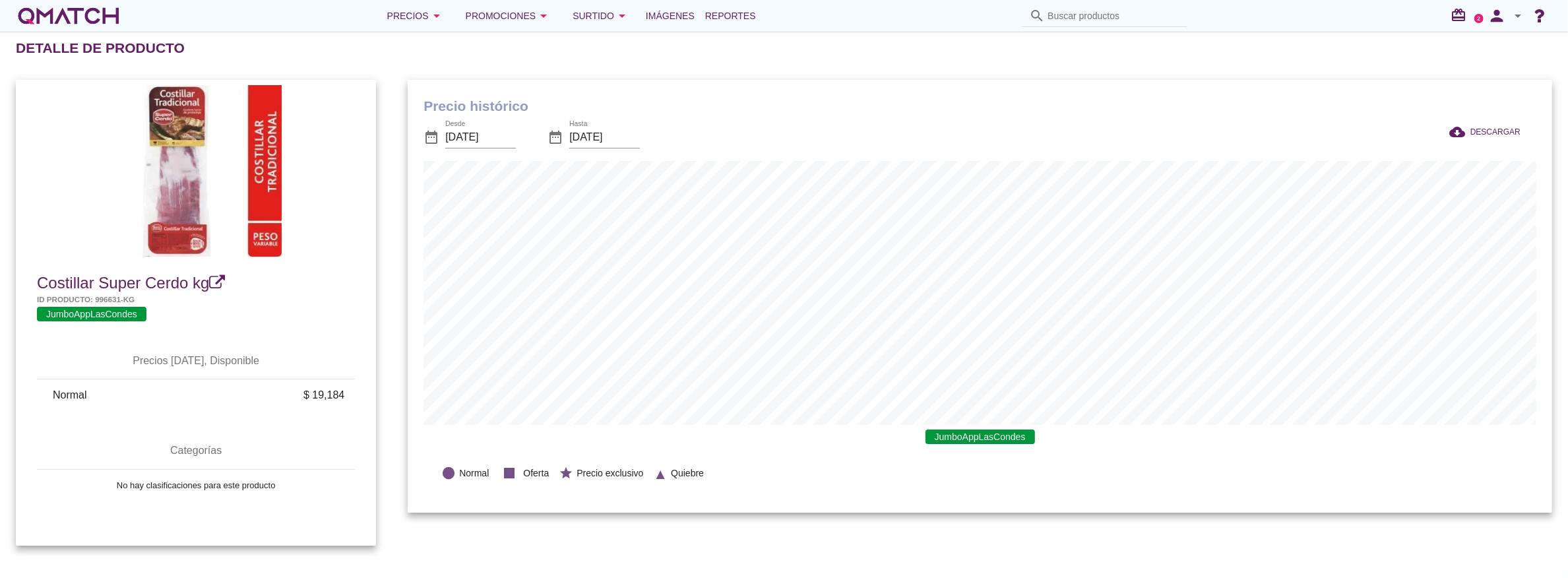
scroll to position [434, 1145]
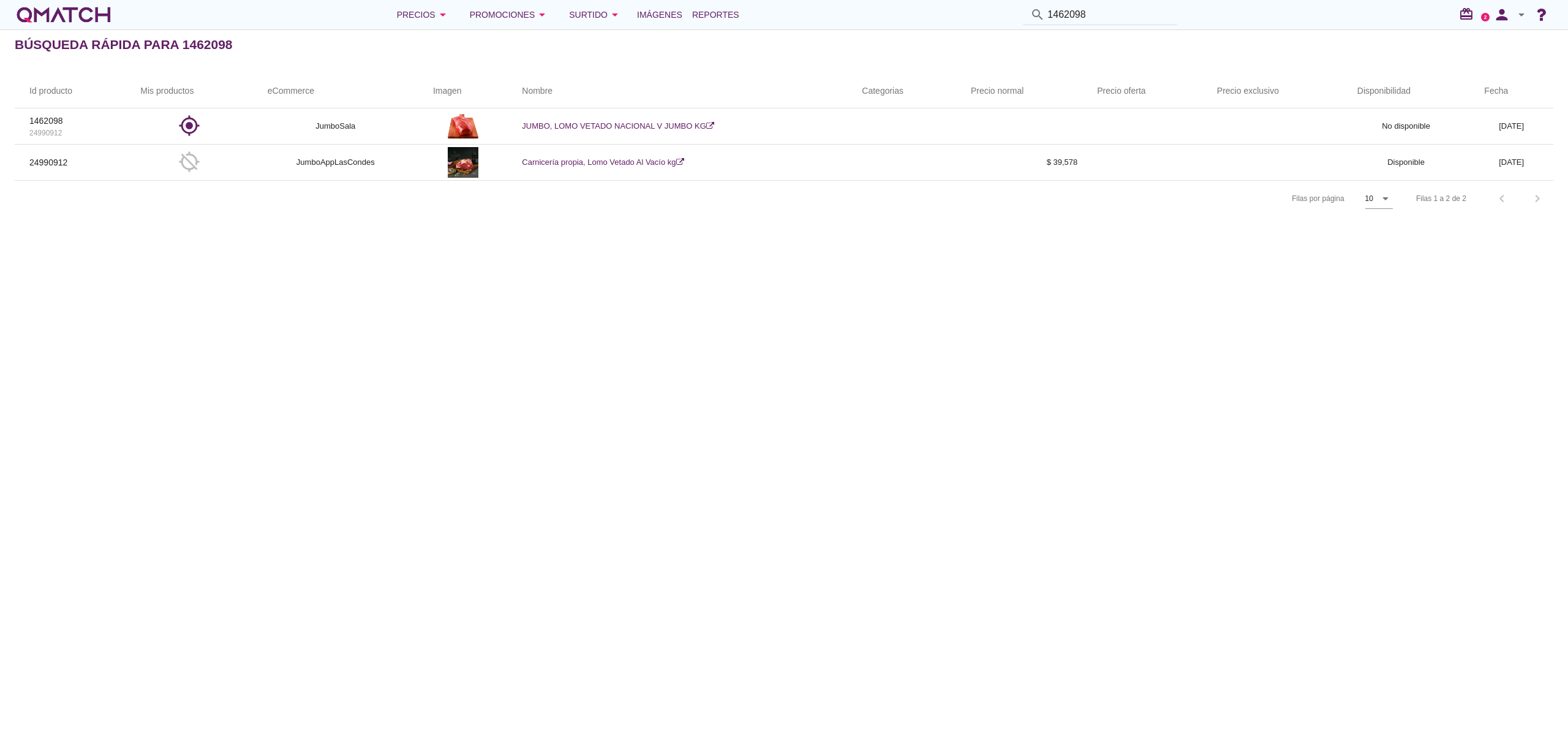
click at [1455, 16] on text "2" at bounding box center [1485, 17] width 3 height 5
